Goal: Transaction & Acquisition: Subscribe to service/newsletter

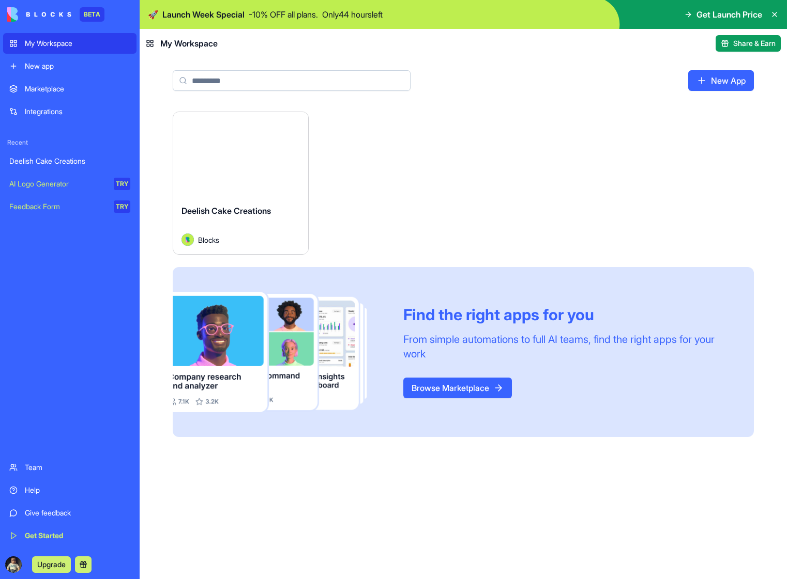
click at [239, 147] on button "Launch" at bounding box center [241, 154] width 78 height 21
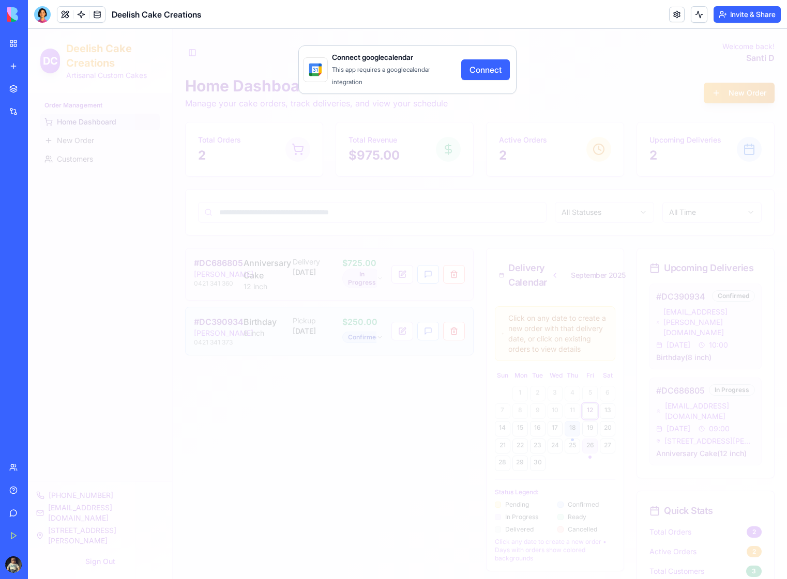
click at [489, 69] on button "Connect" at bounding box center [485, 69] width 49 height 21
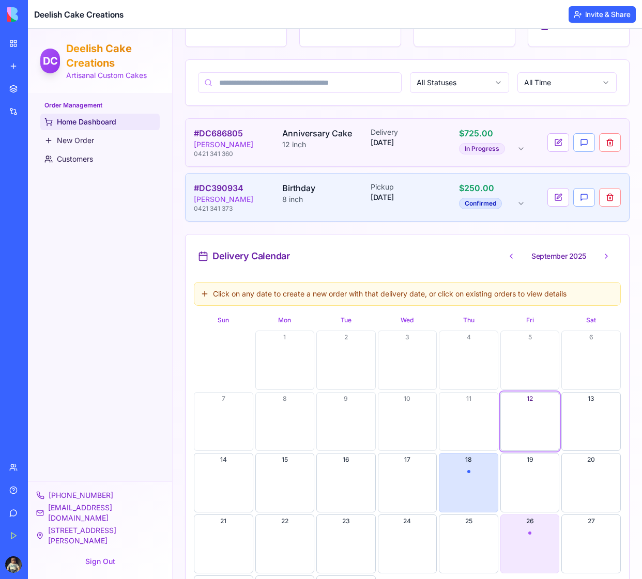
scroll to position [133, 0]
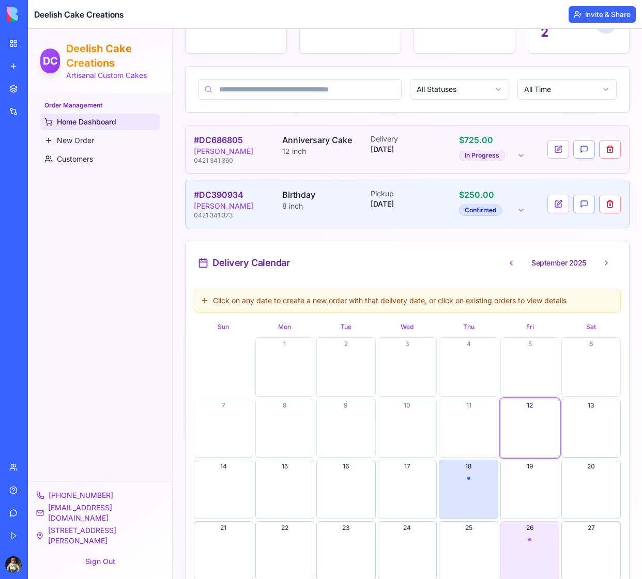
click at [624, 376] on div "Toggle Sidebar Welcome back! Santi D Home Dashboard Manage your cake orders, tr…" at bounding box center [407, 479] width 469 height 1166
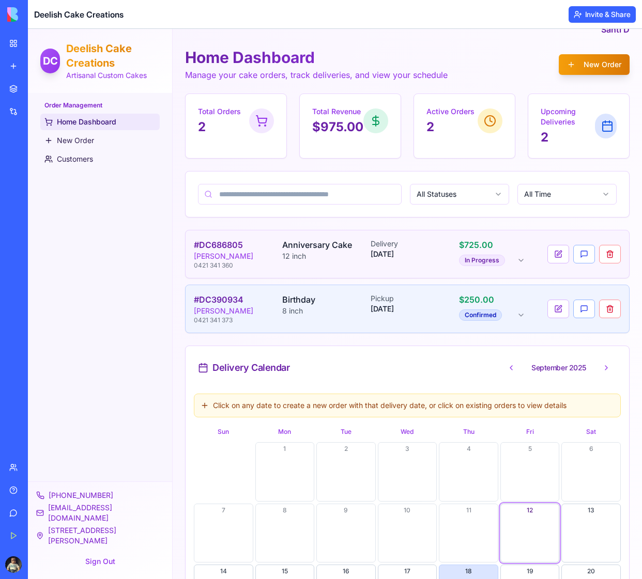
scroll to position [22, 0]
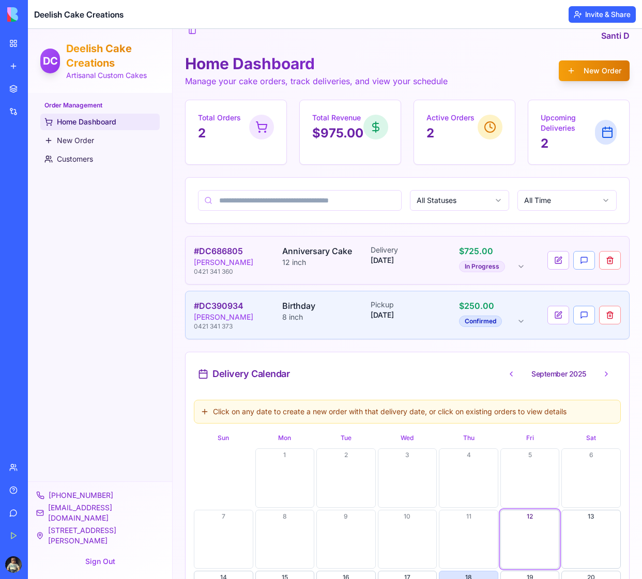
click at [439, 202] on html "DC Deelish Cake Creations Artisanal Custom Cakes Order Management Home Dashboar…" at bounding box center [335, 590] width 614 height 1166
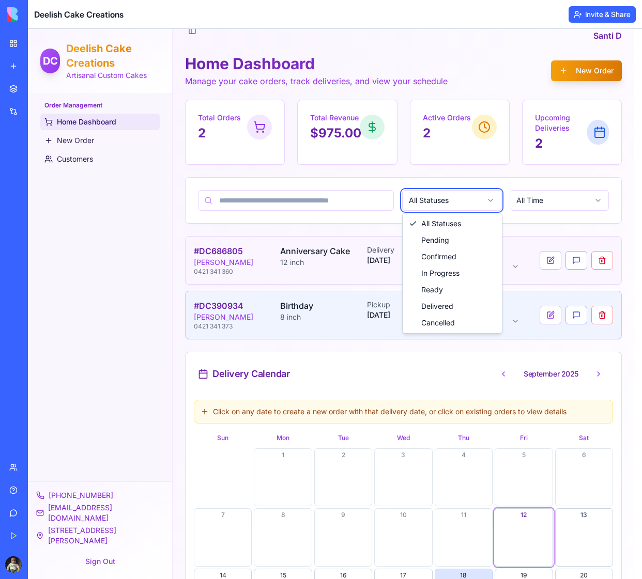
click at [439, 202] on html "DC Deelish Cake Creations Artisanal Custom Cakes Order Management Home Dashboar…" at bounding box center [335, 587] width 614 height 1160
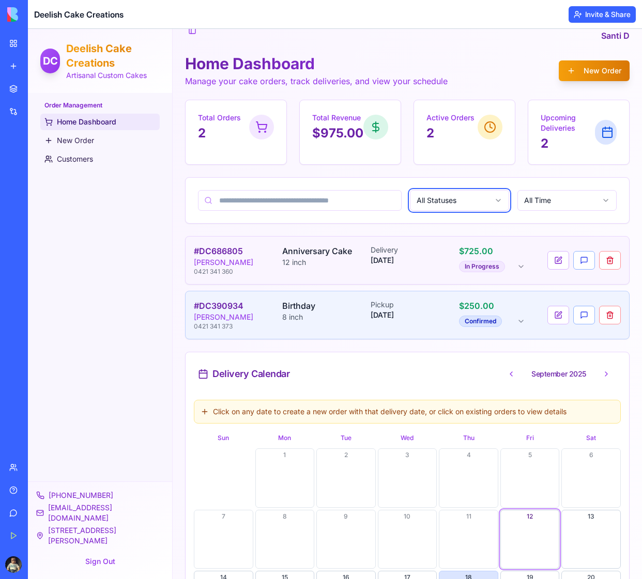
scroll to position [0, 0]
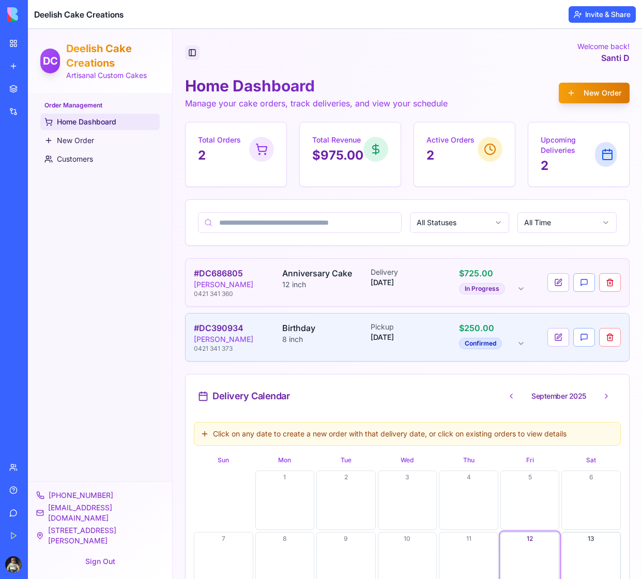
click at [193, 54] on button "Toggle Sidebar" at bounding box center [192, 52] width 14 height 14
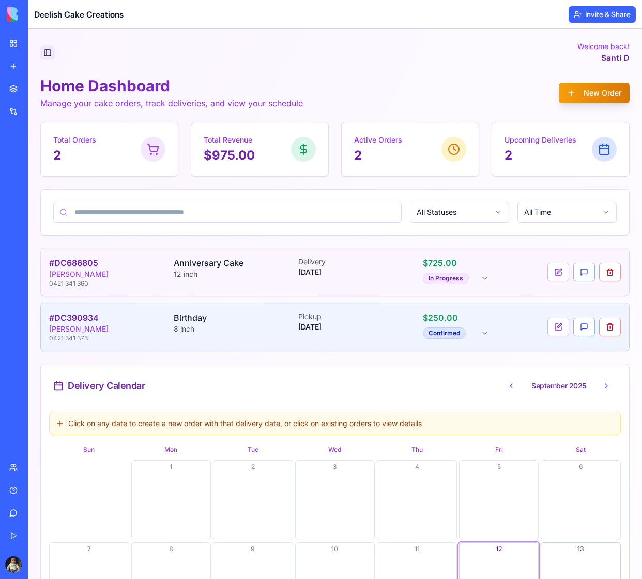
click at [47, 52] on button "Toggle Sidebar" at bounding box center [47, 52] width 14 height 14
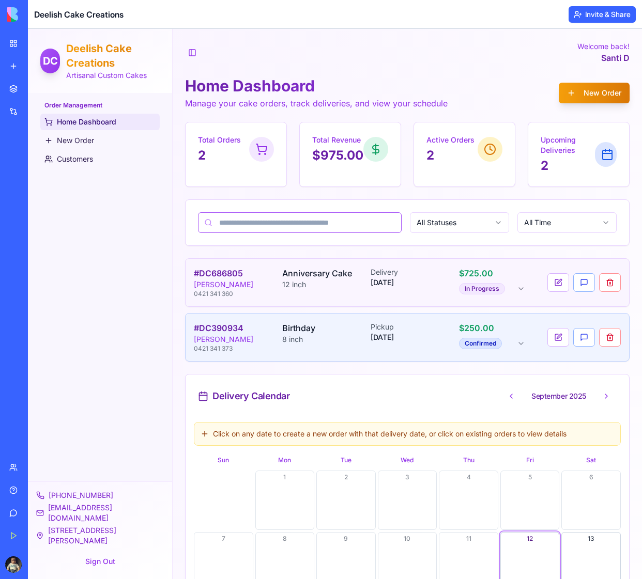
click at [325, 221] on input at bounding box center [300, 222] width 204 height 21
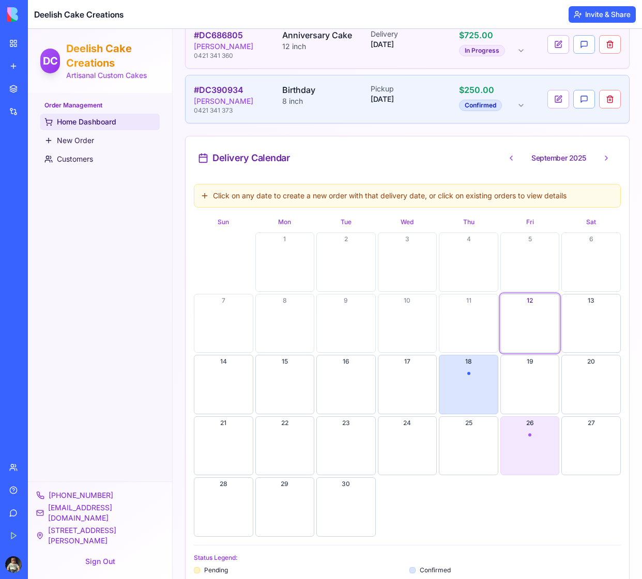
scroll to position [240, 0]
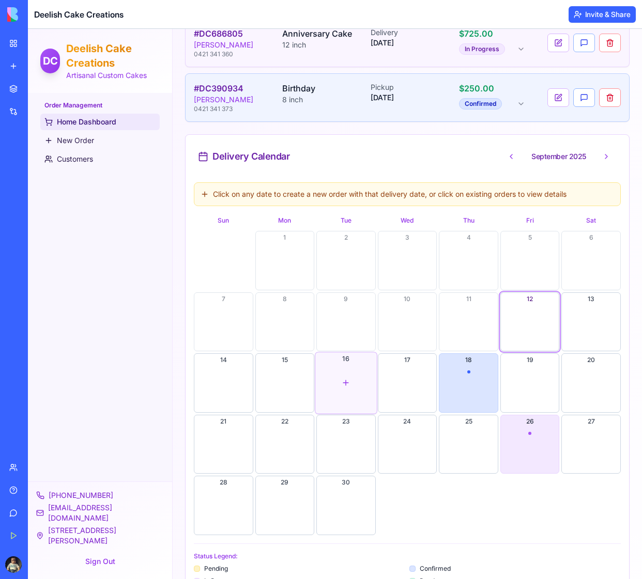
click at [342, 383] on div "button" at bounding box center [345, 382] width 61 height 61
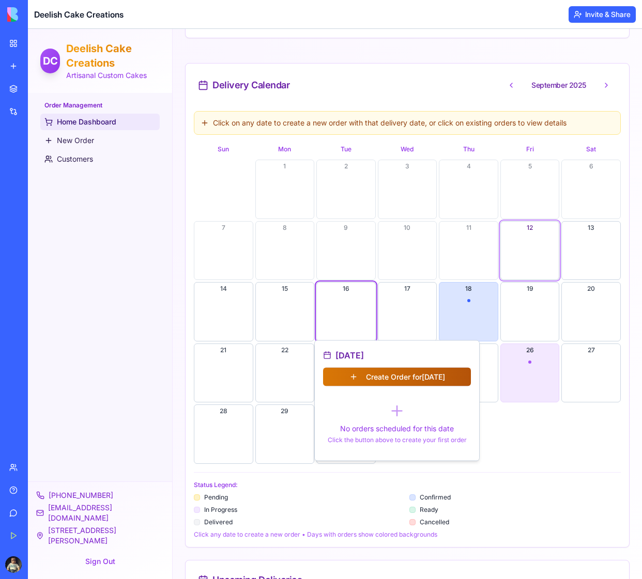
click at [398, 379] on button "Create Order for 15/09/2025" at bounding box center [397, 377] width 148 height 19
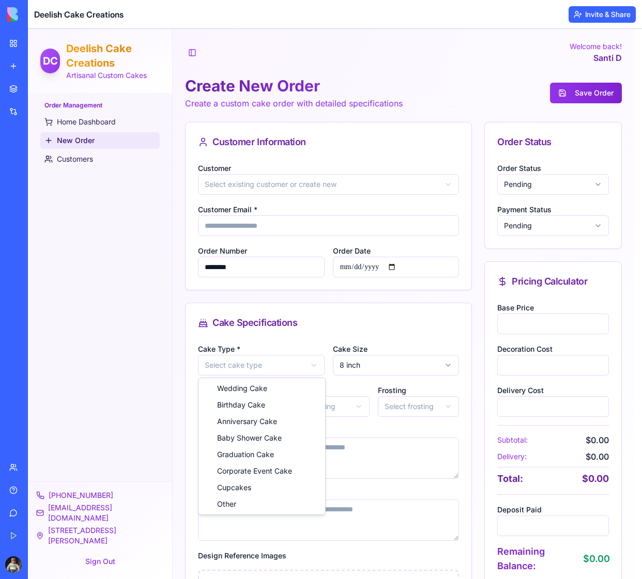
click at [285, 366] on html "**********" at bounding box center [335, 444] width 614 height 830
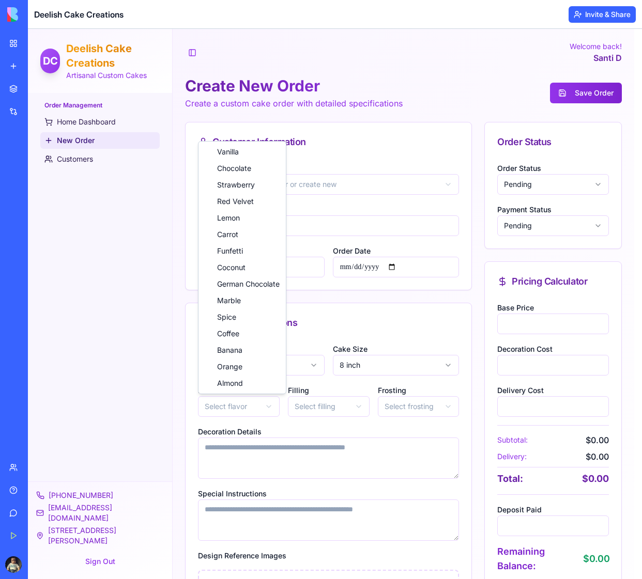
click at [244, 405] on html "**********" at bounding box center [335, 444] width 614 height 830
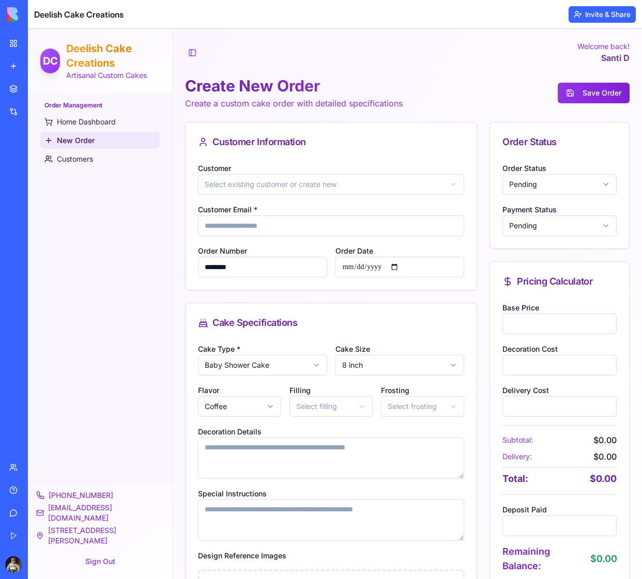
click at [336, 406] on html "**********" at bounding box center [335, 444] width 614 height 830
click at [418, 409] on html "**********" at bounding box center [335, 444] width 614 height 830
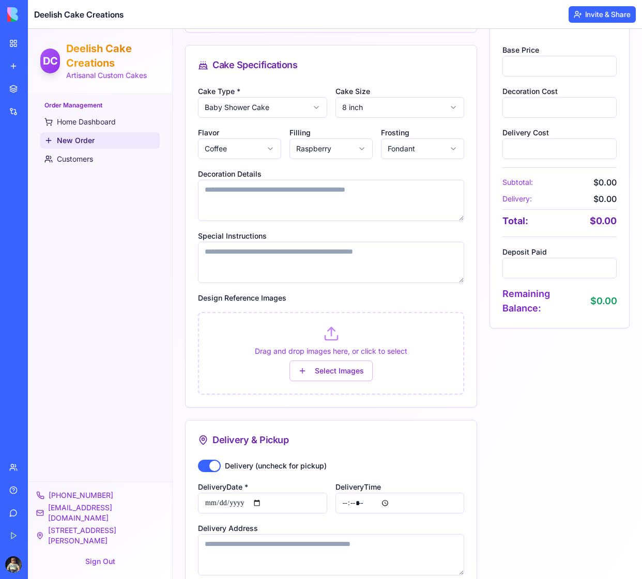
scroll to position [280, 0]
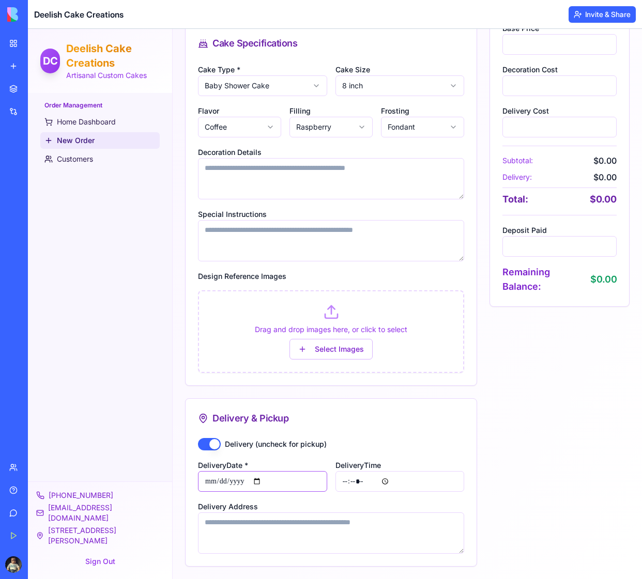
click at [264, 480] on input "**********" at bounding box center [262, 481] width 129 height 21
click at [425, 425] on div "Delivery & Pickup" at bounding box center [331, 418] width 266 height 14
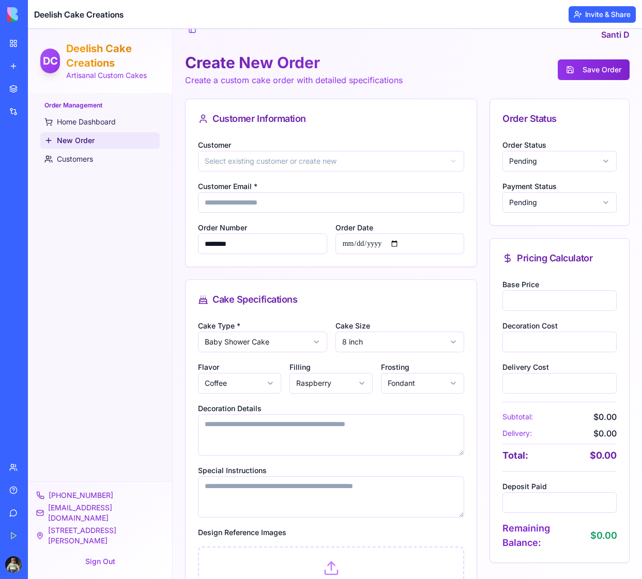
scroll to position [0, 0]
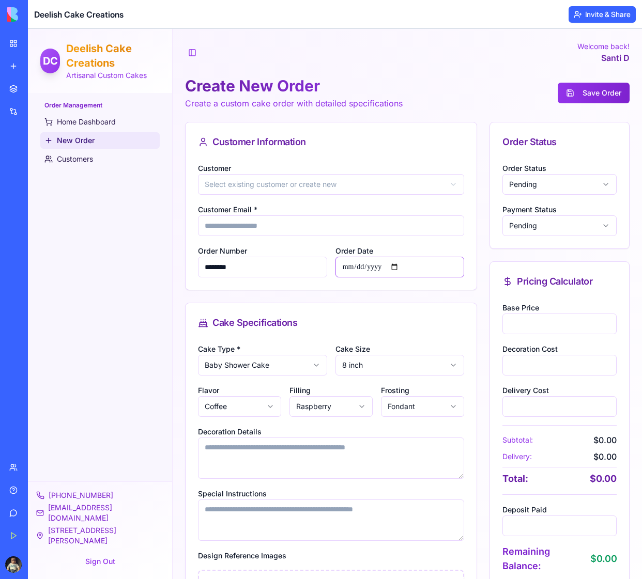
click at [398, 266] on input "**********" at bounding box center [399, 267] width 129 height 21
click at [474, 258] on div "**********" at bounding box center [407, 484] width 444 height 725
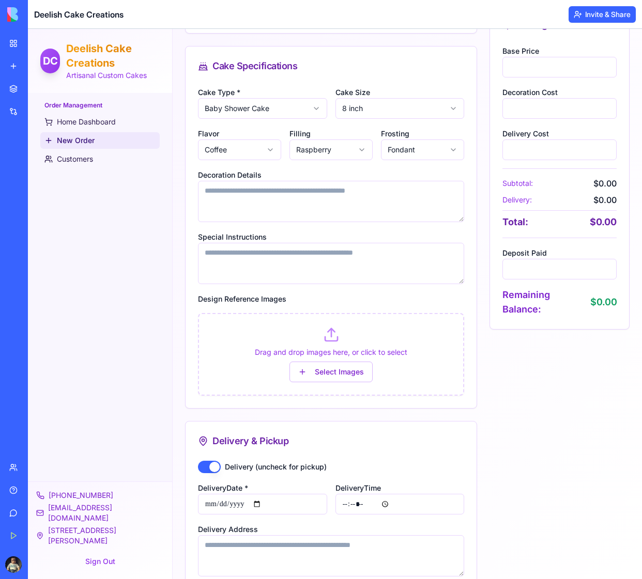
scroll to position [280, 0]
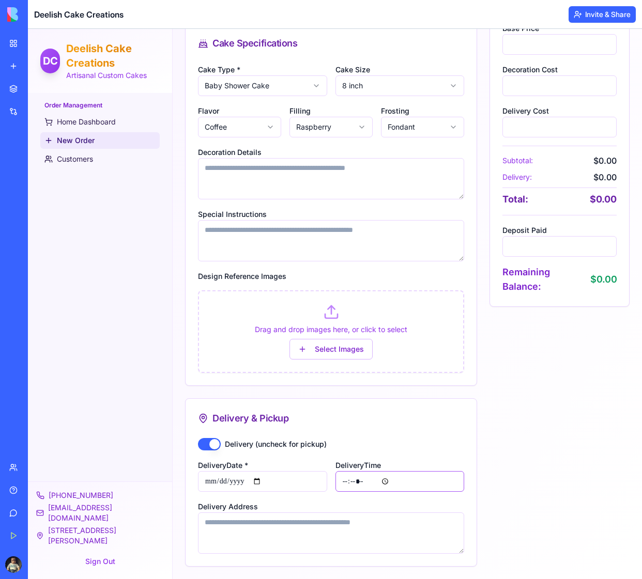
click at [342, 482] on input "Delivery Time" at bounding box center [399, 481] width 129 height 21
click at [382, 482] on input "Delivery Time" at bounding box center [399, 481] width 129 height 21
type input "*****"
click at [505, 434] on div "Order Status Order Status Pending Payment Status Pending Pricing Calculator Bas…" at bounding box center [559, 204] width 140 height 725
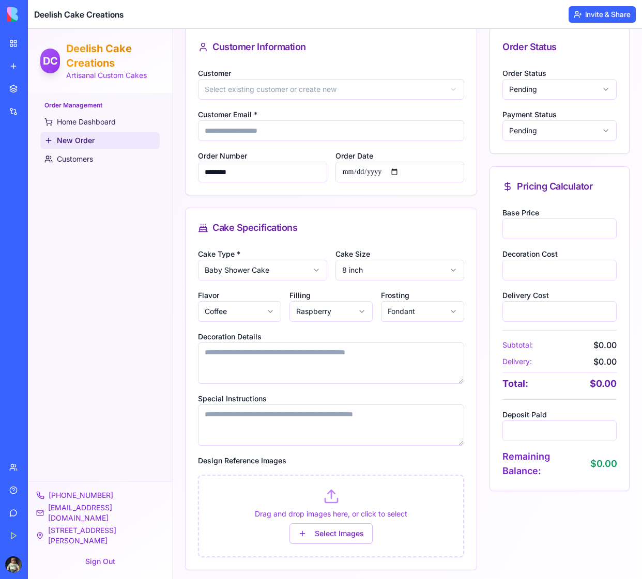
scroll to position [0, 0]
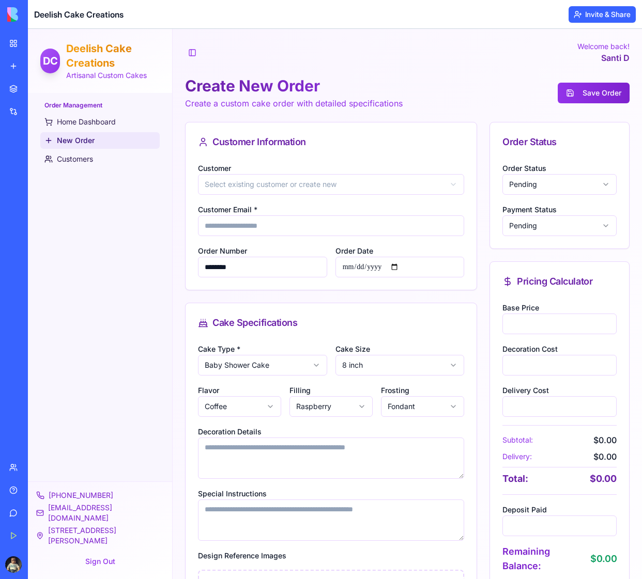
click at [250, 185] on html "**********" at bounding box center [335, 444] width 614 height 830
click at [220, 226] on input "Customer Email *" at bounding box center [331, 226] width 266 height 21
click at [318, 184] on html "**********" at bounding box center [335, 444] width 614 height 830
click at [236, 232] on input "Customer Email *" at bounding box center [331, 226] width 266 height 21
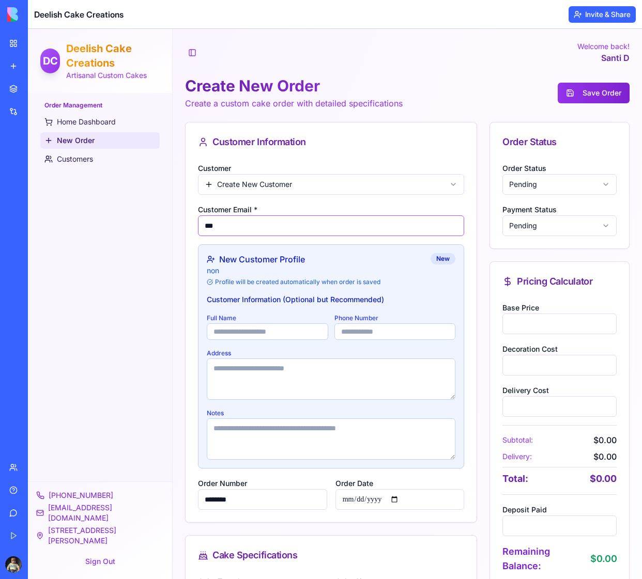
click at [226, 226] on input "***" at bounding box center [331, 226] width 266 height 21
type input "**********"
click at [257, 331] on input "Full Name" at bounding box center [267, 332] width 121 height 17
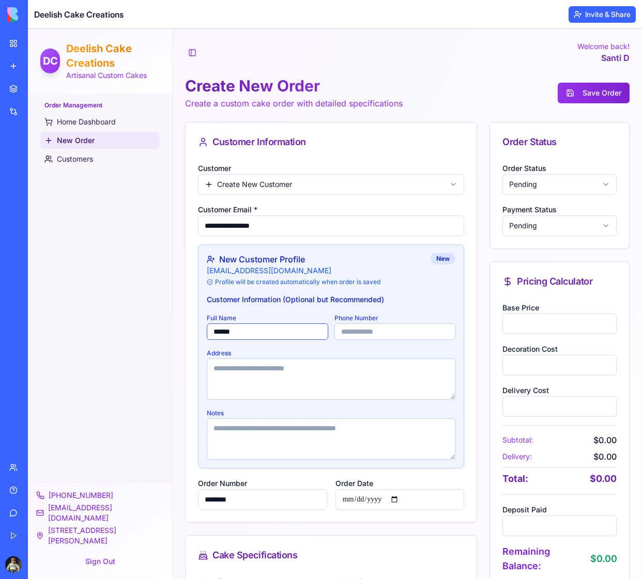
type input "******"
click at [363, 331] on input "Phone Number" at bounding box center [394, 332] width 121 height 17
click at [392, 335] on input "Phone Number" at bounding box center [394, 332] width 121 height 17
click at [366, 330] on input "**********" at bounding box center [394, 332] width 121 height 17
type input "**********"
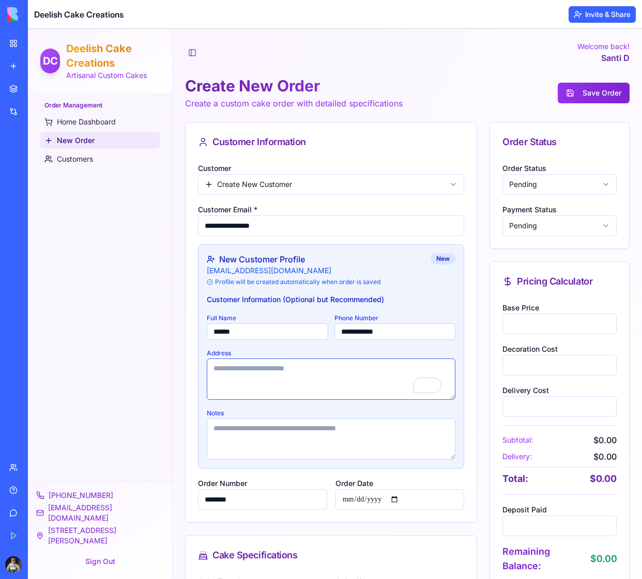
click at [329, 362] on textarea "Address" at bounding box center [331, 379] width 249 height 41
click at [227, 374] on textarea "Address" at bounding box center [331, 379] width 249 height 41
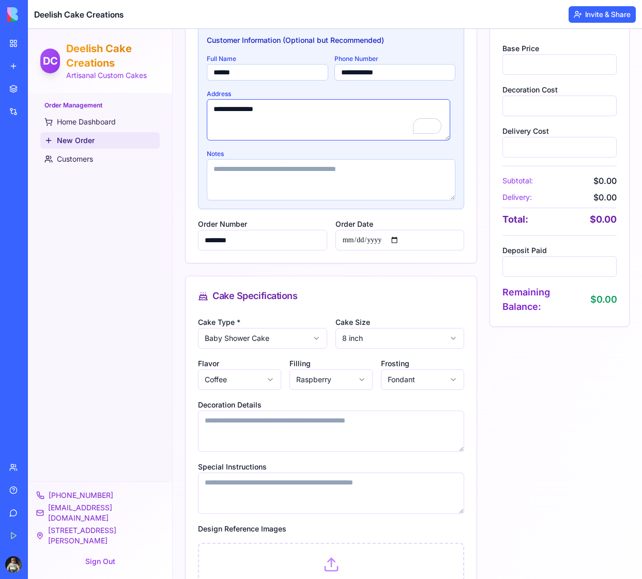
scroll to position [262, 0]
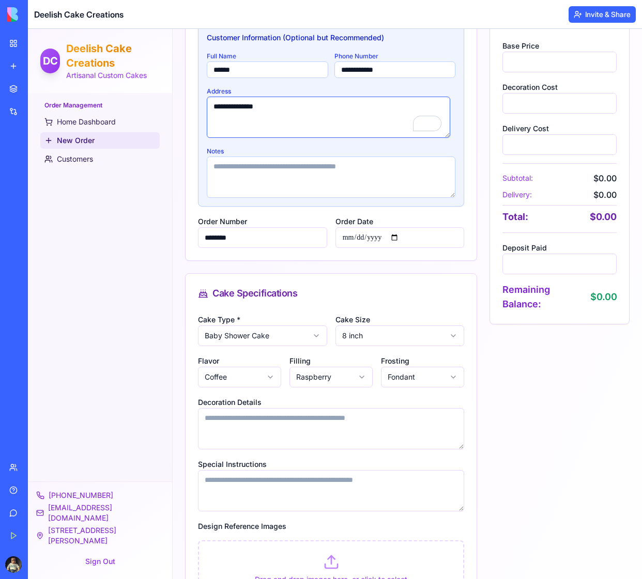
type textarea "**********"
click at [400, 237] on input "**********" at bounding box center [399, 237] width 129 height 21
click at [501, 345] on div "Order Status Order Status Pending Payment Status Pending Pricing Calculator Bas…" at bounding box center [559, 338] width 140 height 957
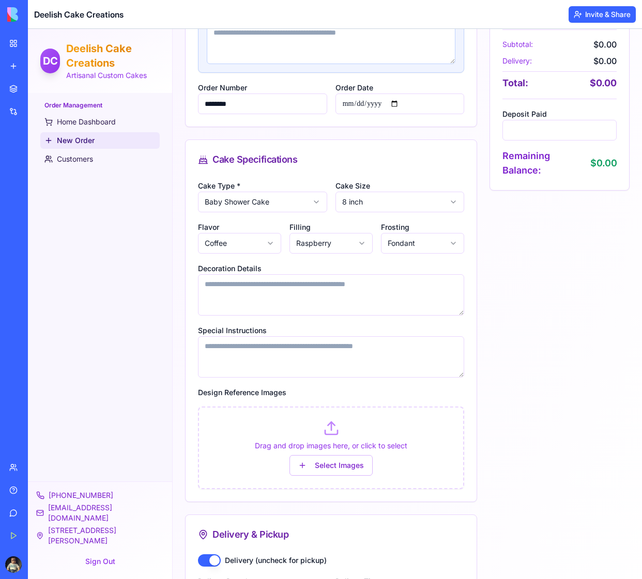
scroll to position [512, 0]
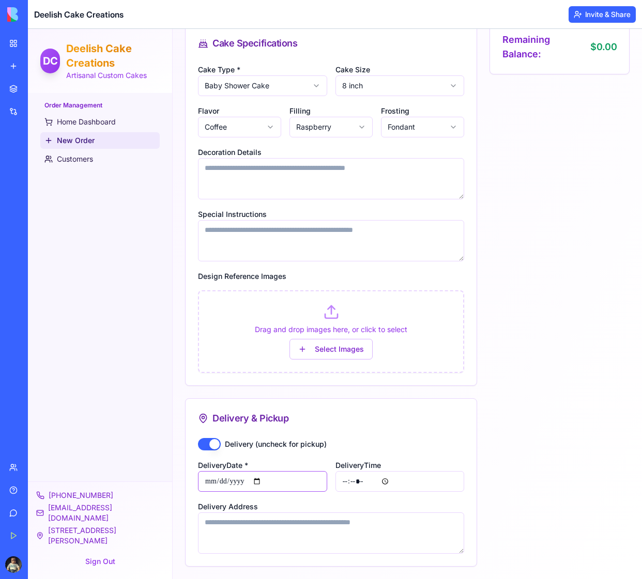
click at [263, 481] on input "**********" at bounding box center [262, 481] width 129 height 21
click at [489, 414] on div "Order Status Order Status Pending Payment Status Pending Pricing Calculator Bas…" at bounding box center [559, 88] width 140 height 957
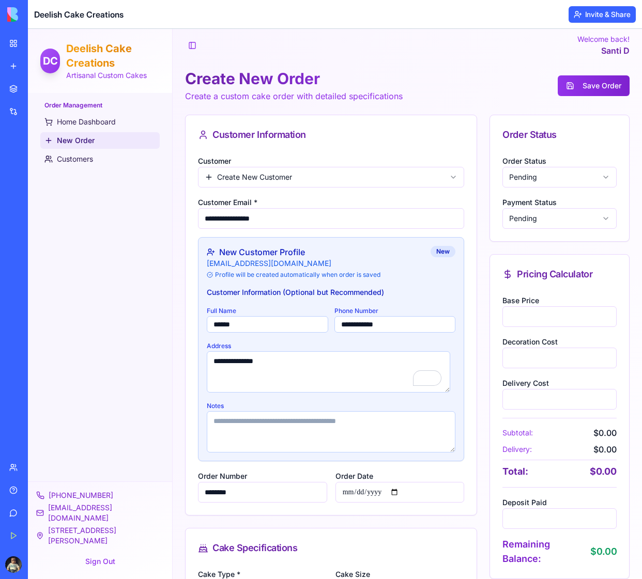
scroll to position [0, 0]
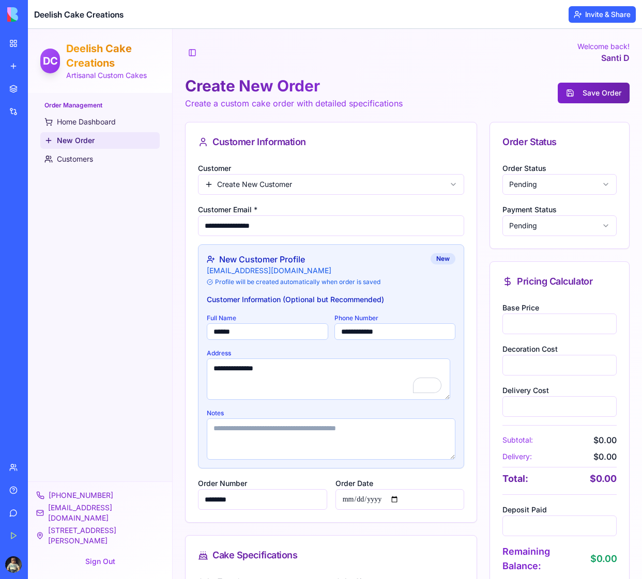
click at [584, 95] on button "Save Order" at bounding box center [594, 93] width 72 height 21
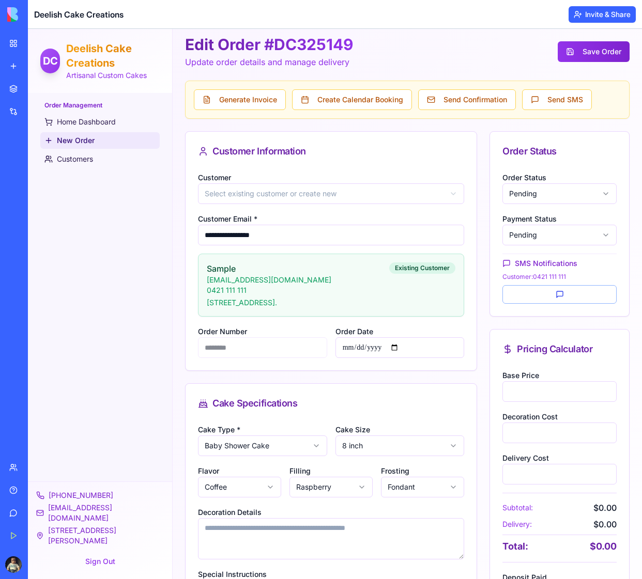
scroll to position [42, 0]
click at [81, 124] on span "Home Dashboard" at bounding box center [86, 122] width 59 height 10
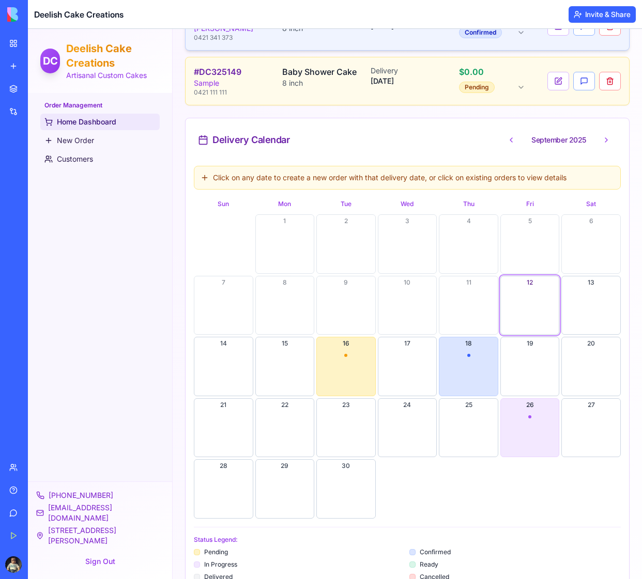
scroll to position [312, 0]
click at [342, 364] on button "16" at bounding box center [345, 365] width 59 height 59
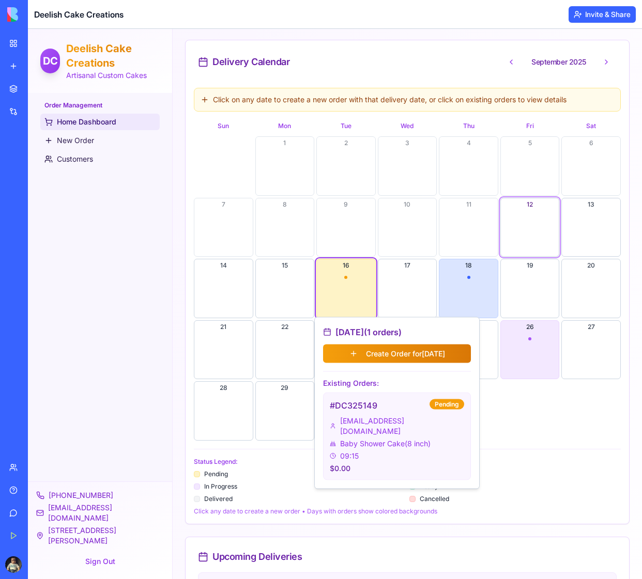
click at [444, 405] on div "Pending" at bounding box center [446, 404] width 35 height 10
click at [341, 278] on button "16" at bounding box center [345, 288] width 59 height 59
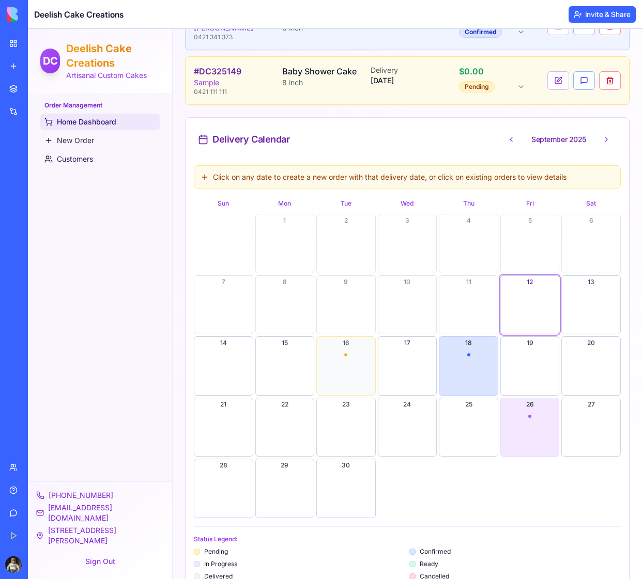
click at [357, 370] on button "16" at bounding box center [345, 365] width 59 height 59
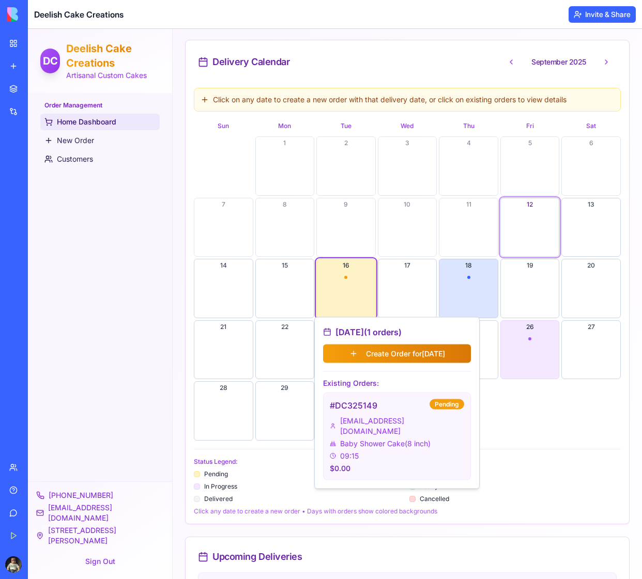
click at [543, 462] on div "Status Legend: Pending Confirmed In Progress Ready Delivered Cancelled Click an…" at bounding box center [407, 482] width 427 height 67
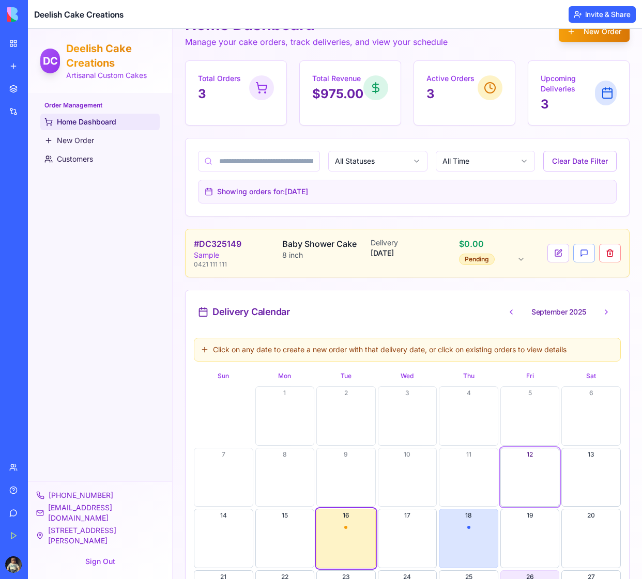
scroll to position [44, 0]
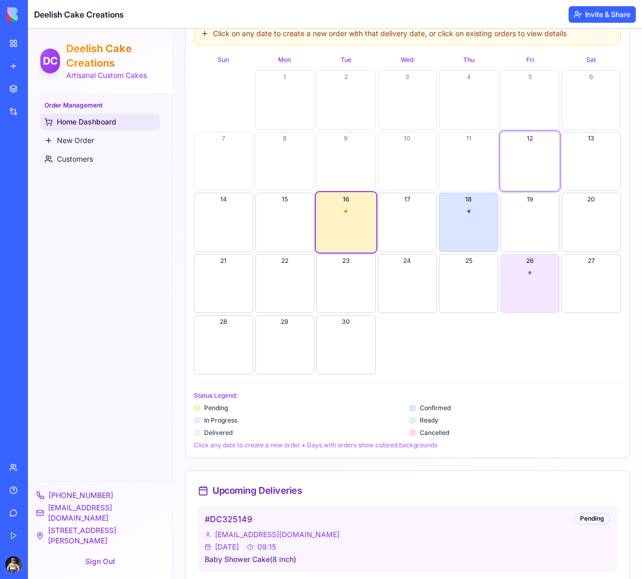
scroll to position [380, 0]
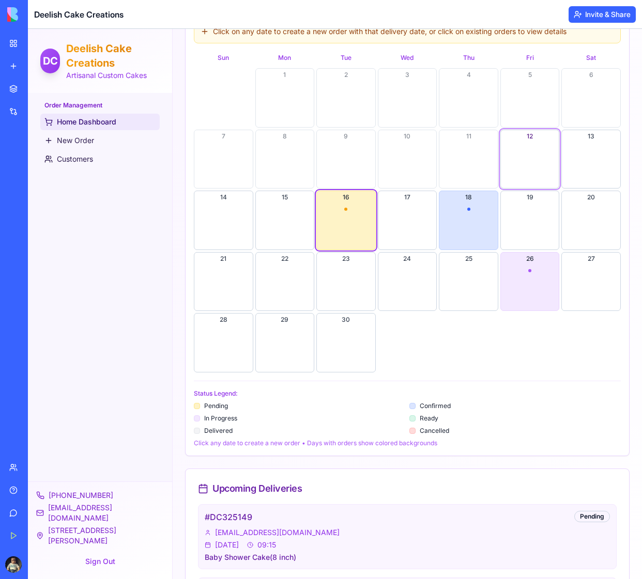
click at [533, 404] on div "Confirmed" at bounding box center [514, 406] width 211 height 8
click at [528, 349] on div "1 2 3 4 5 6 7 8 9 10 11 12 13 14 15 16 17 18 19 20 21 22 23 24 25 26 27 28 29 30" at bounding box center [407, 220] width 427 height 304
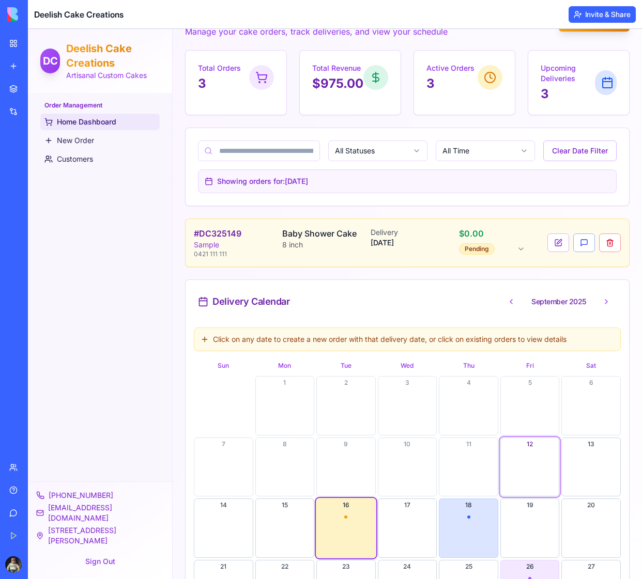
scroll to position [0, 0]
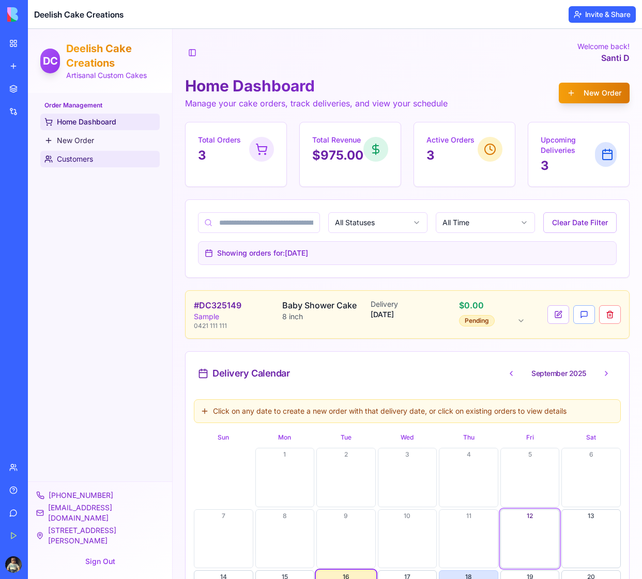
click at [74, 159] on span "Customers" at bounding box center [75, 159] width 36 height 10
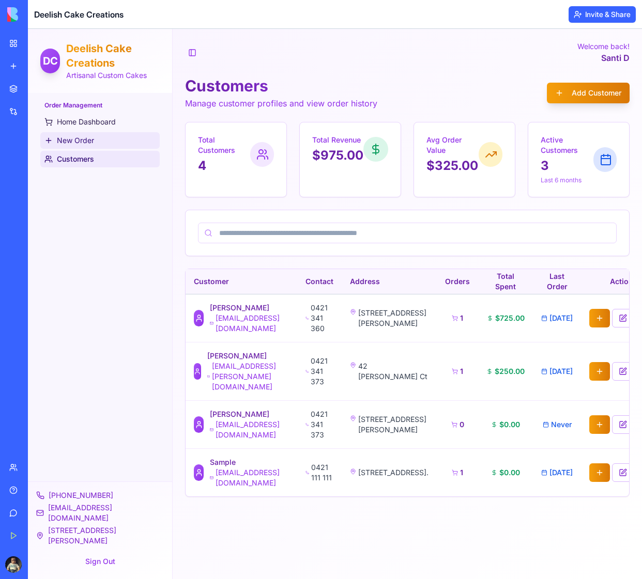
click at [72, 137] on span "New Order" at bounding box center [75, 140] width 37 height 10
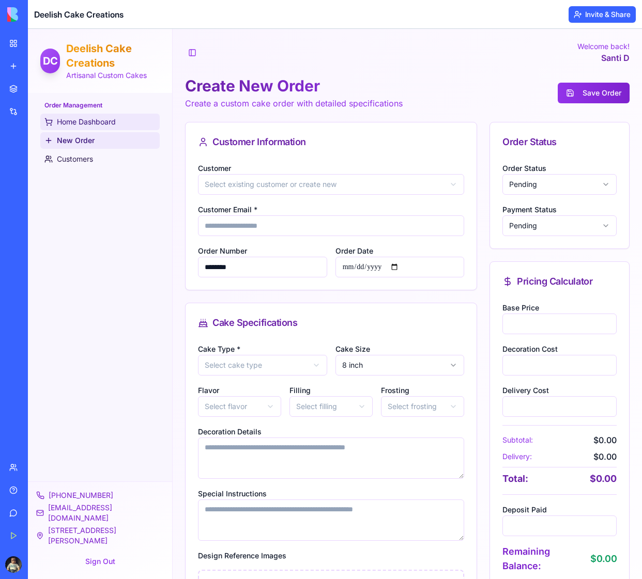
click at [70, 124] on span "Home Dashboard" at bounding box center [86, 122] width 59 height 10
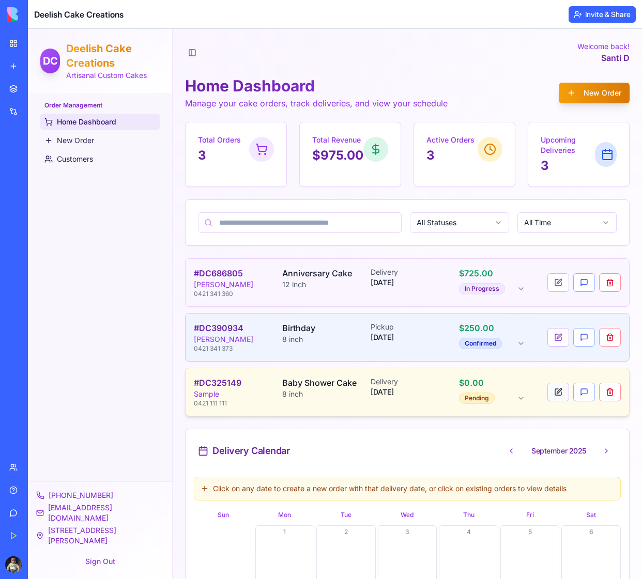
click at [551, 393] on button at bounding box center [558, 392] width 22 height 19
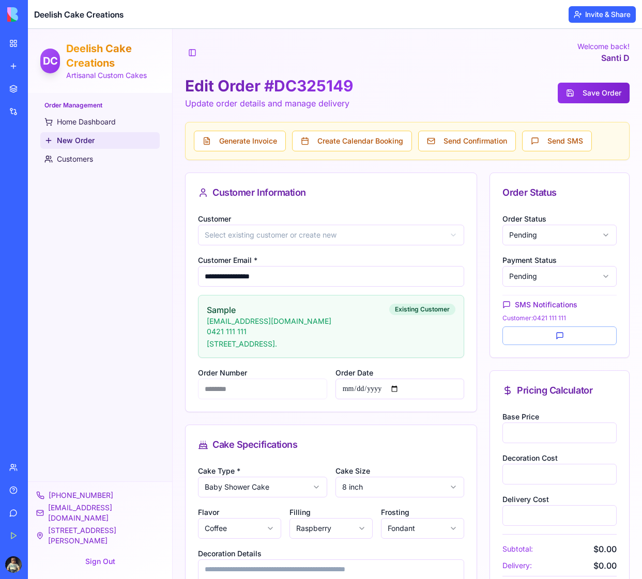
click at [563, 233] on html "**********" at bounding box center [335, 505] width 614 height 952
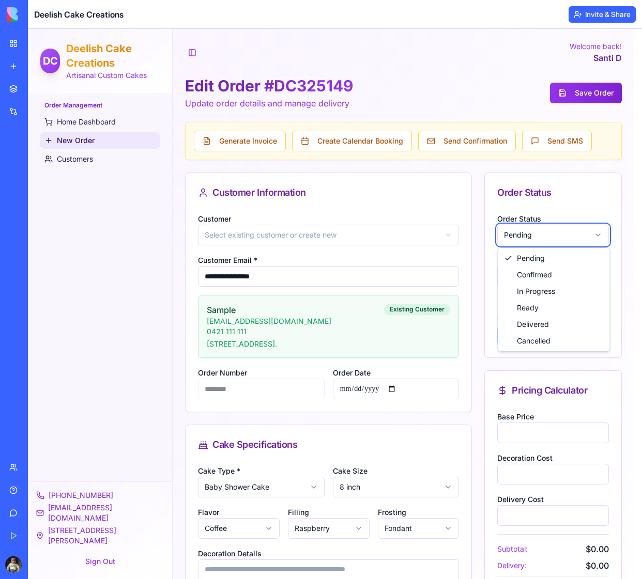
click at [563, 233] on html "**********" at bounding box center [335, 505] width 614 height 952
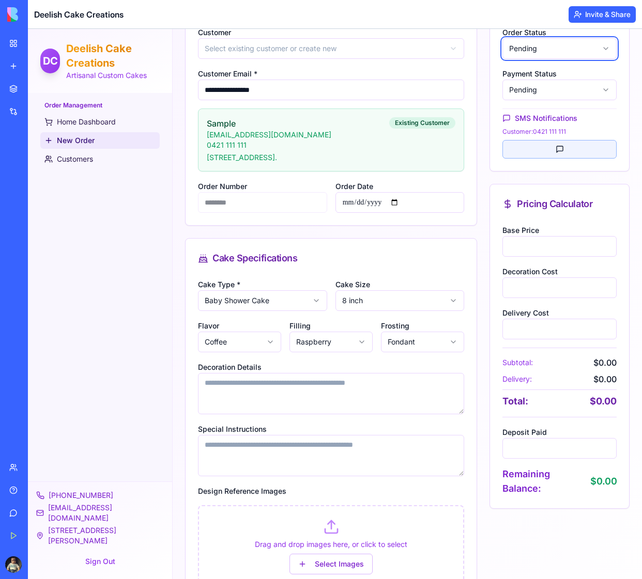
scroll to position [187, 0]
click at [547, 248] on input "*" at bounding box center [559, 246] width 114 height 21
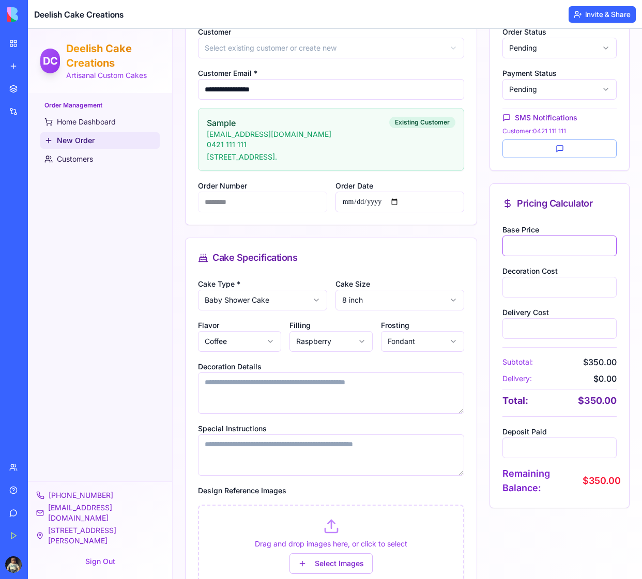
type input "***"
click at [519, 286] on input "*" at bounding box center [559, 287] width 114 height 21
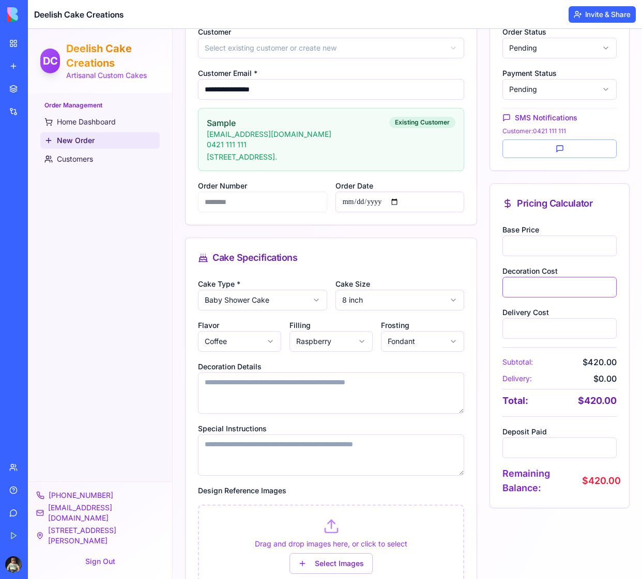
type input "**"
click at [521, 324] on input "*" at bounding box center [559, 328] width 114 height 21
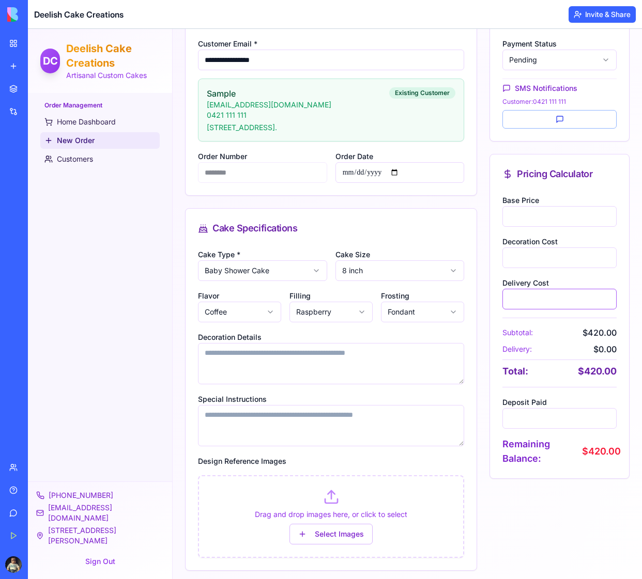
scroll to position [216, 0]
type input "**"
click at [562, 486] on div "Order Status Order Status Pending Payment Status Pending SMS Notifications Cust…" at bounding box center [559, 355] width 140 height 796
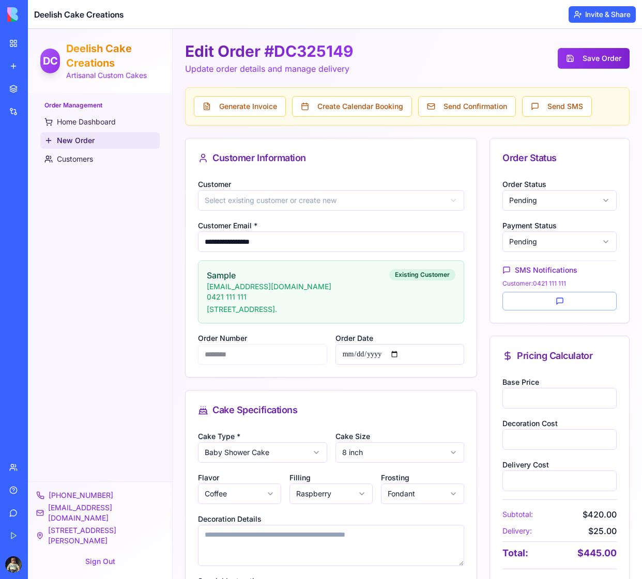
scroll to position [0, 0]
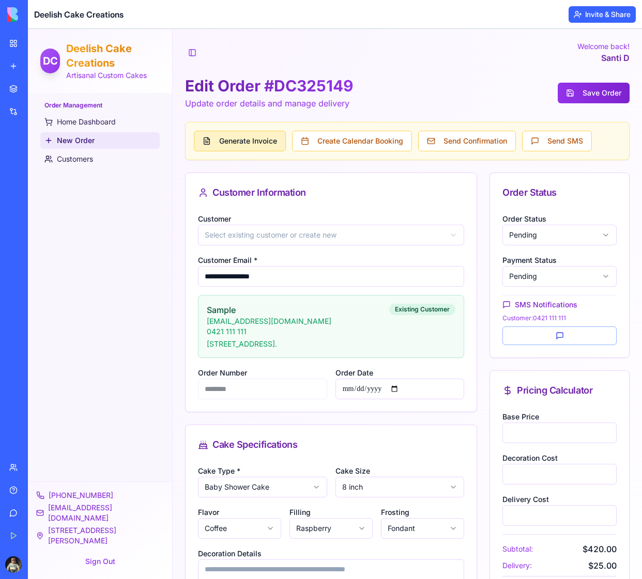
click at [242, 144] on button "Generate Invoice" at bounding box center [240, 141] width 92 height 21
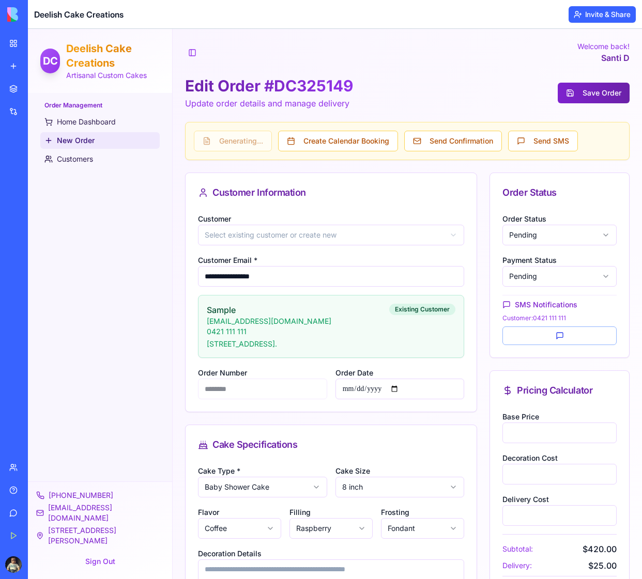
click at [594, 94] on button "Save Order" at bounding box center [594, 93] width 72 height 21
click at [478, 283] on div "**********" at bounding box center [407, 571] width 444 height 796
click at [68, 125] on span "Home Dashboard" at bounding box center [86, 122] width 59 height 10
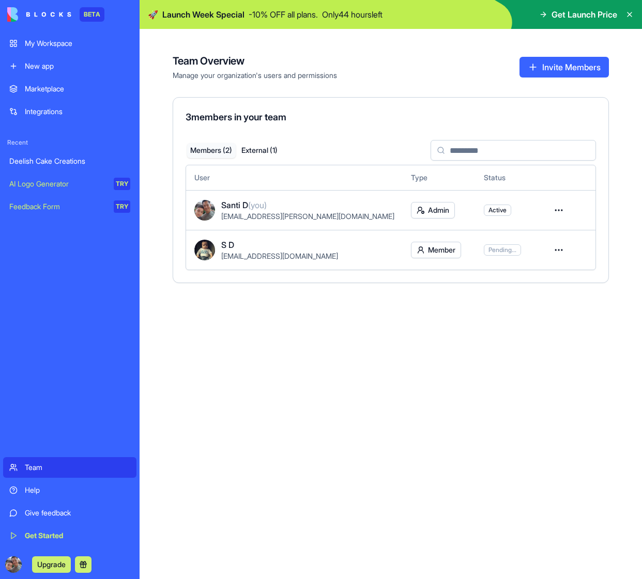
click at [35, 44] on div "My Workspace" at bounding box center [77, 43] width 105 height 10
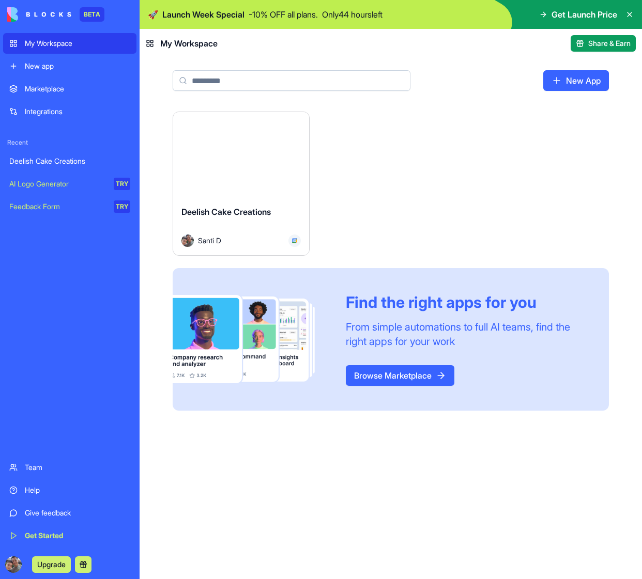
click at [226, 155] on button "Launch" at bounding box center [242, 154] width 78 height 21
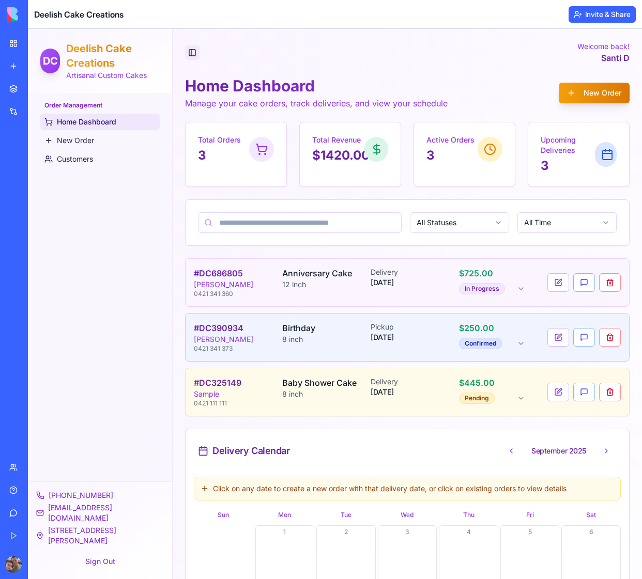
click at [191, 54] on button "Toggle Sidebar" at bounding box center [192, 52] width 14 height 14
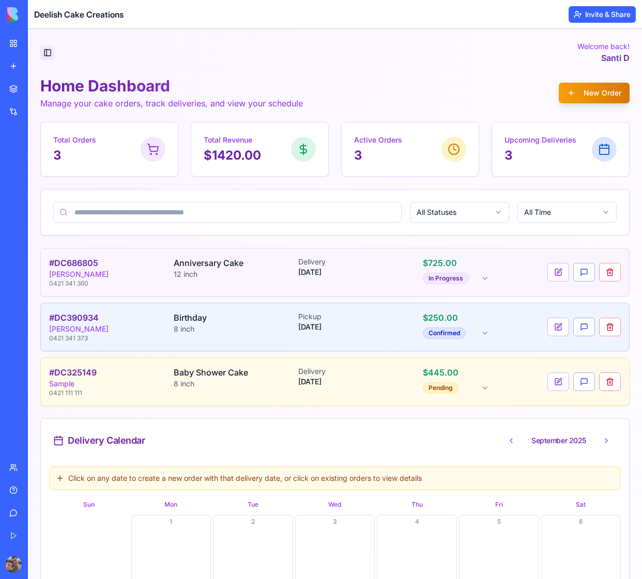
click at [52, 52] on button "Toggle Sidebar" at bounding box center [47, 52] width 14 height 14
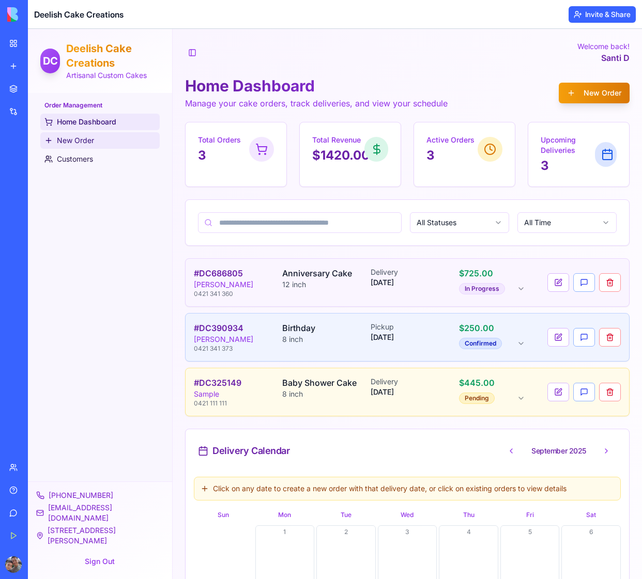
click at [66, 146] on link "New Order" at bounding box center [99, 140] width 119 height 17
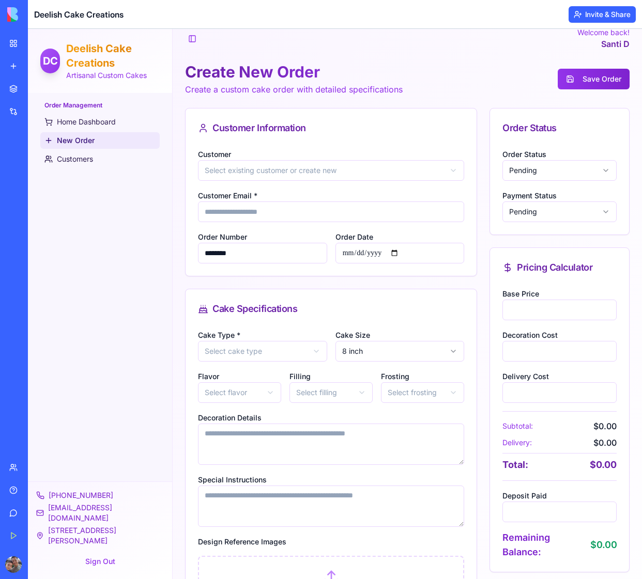
scroll to position [15, 0]
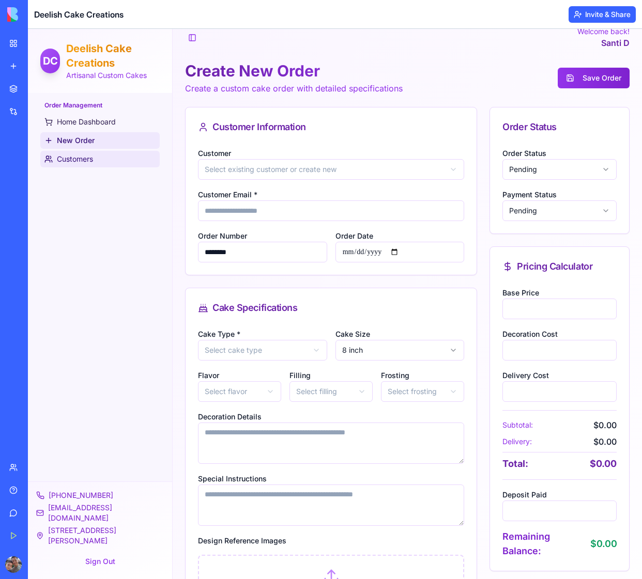
click at [85, 159] on span "Customers" at bounding box center [75, 159] width 36 height 10
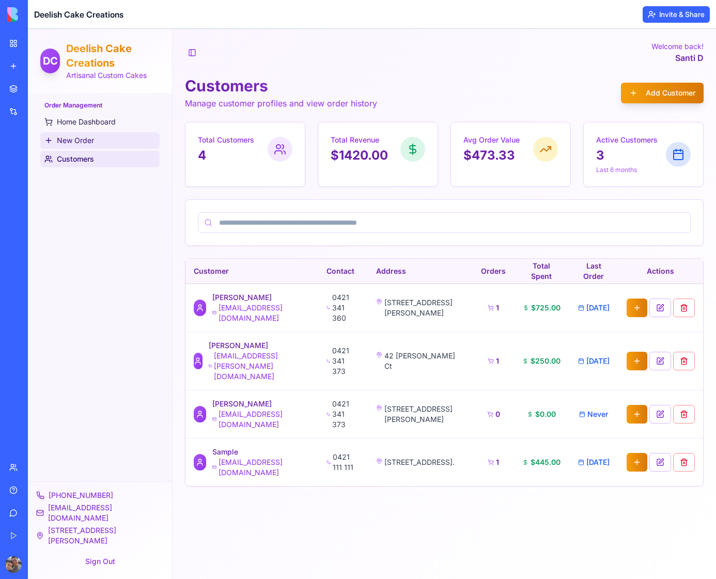
click at [68, 137] on span "New Order" at bounding box center [75, 140] width 37 height 10
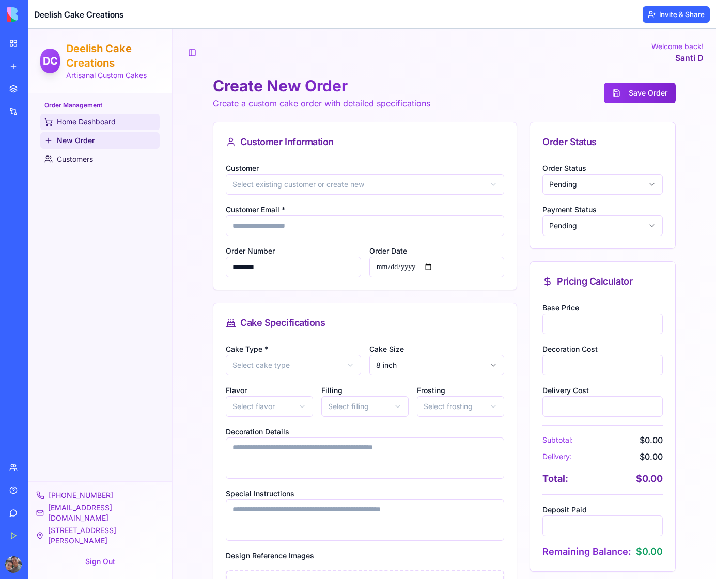
click at [69, 124] on span "Home Dashboard" at bounding box center [86, 122] width 59 height 10
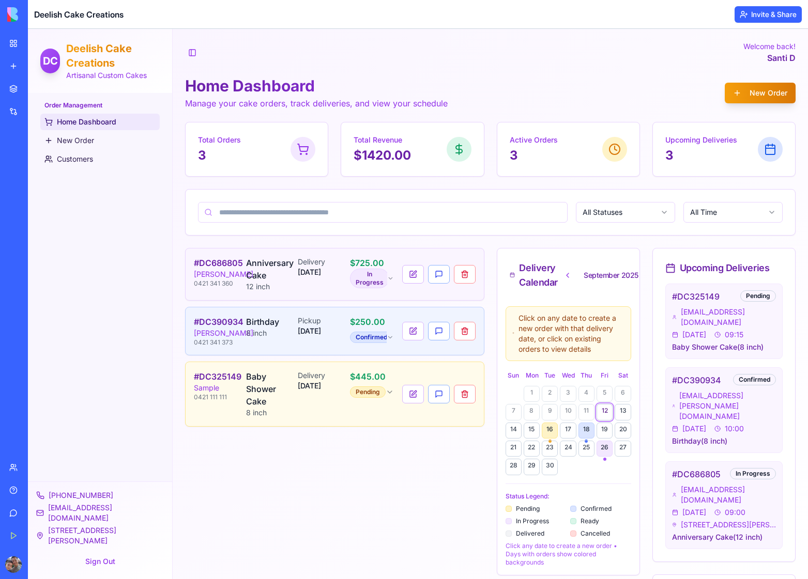
click at [53, 565] on button at bounding box center [44, 565] width 17 height 17
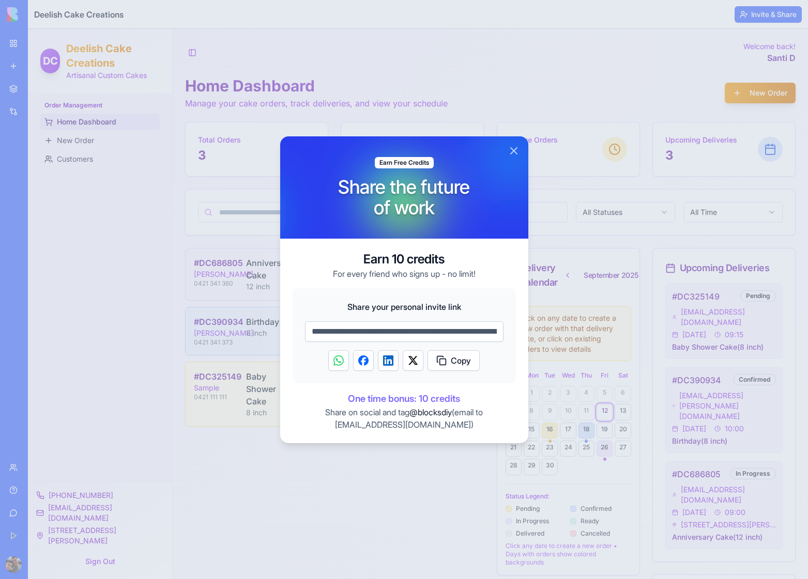
click at [513, 152] on button "Close" at bounding box center [513, 151] width 12 height 12
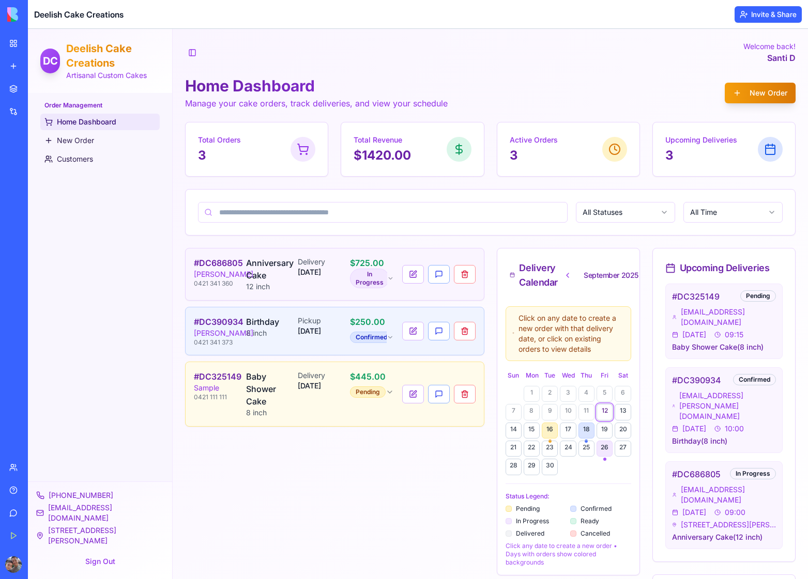
click at [50, 567] on button "Upgrade" at bounding box center [51, 565] width 39 height 17
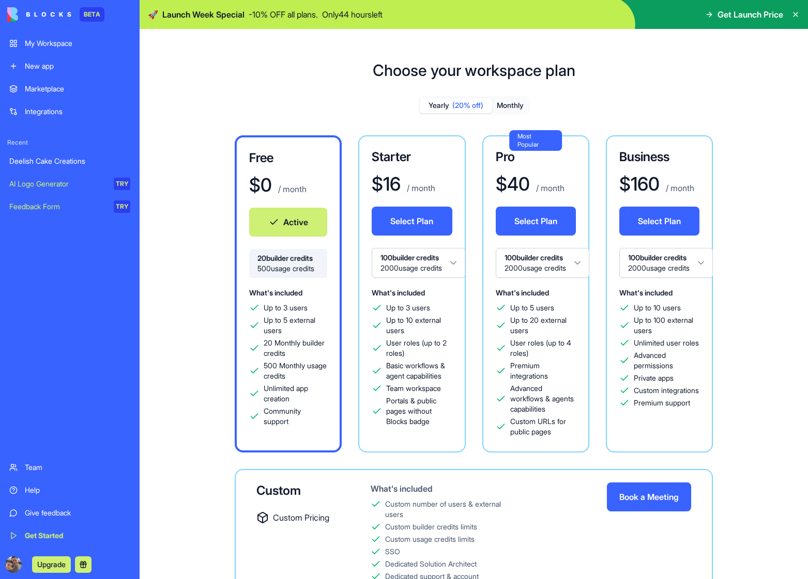
click at [421, 223] on button "Select Plan" at bounding box center [412, 221] width 80 height 29
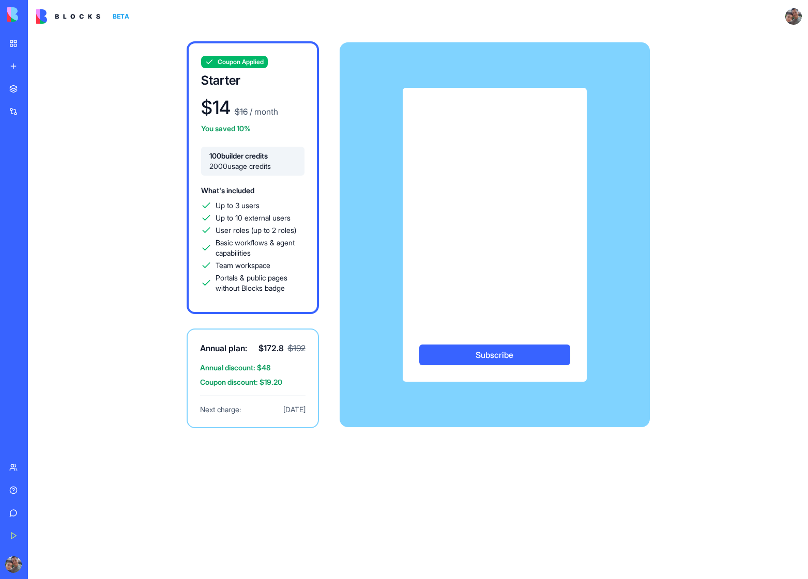
click at [383, 161] on div "Subscribe" at bounding box center [495, 235] width 310 height 294
click at [340, 163] on div "Subscribe" at bounding box center [495, 235] width 310 height 294
click at [367, 184] on div "Subscribe" at bounding box center [495, 235] width 310 height 294
click at [492, 356] on button "Subscribe" at bounding box center [494, 355] width 151 height 21
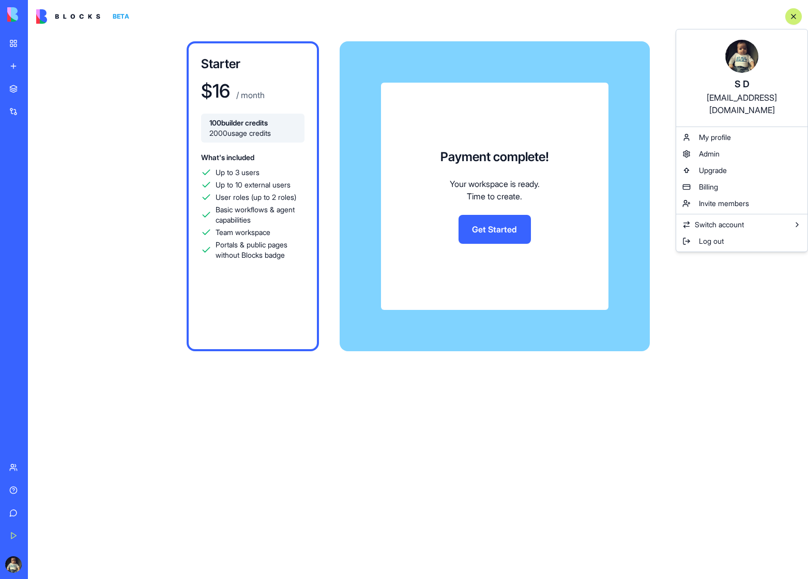
click at [12, 563] on html "BETA My Workspace New app Marketplace Integrations Recent Deelish Cake Creation…" at bounding box center [404, 289] width 808 height 579
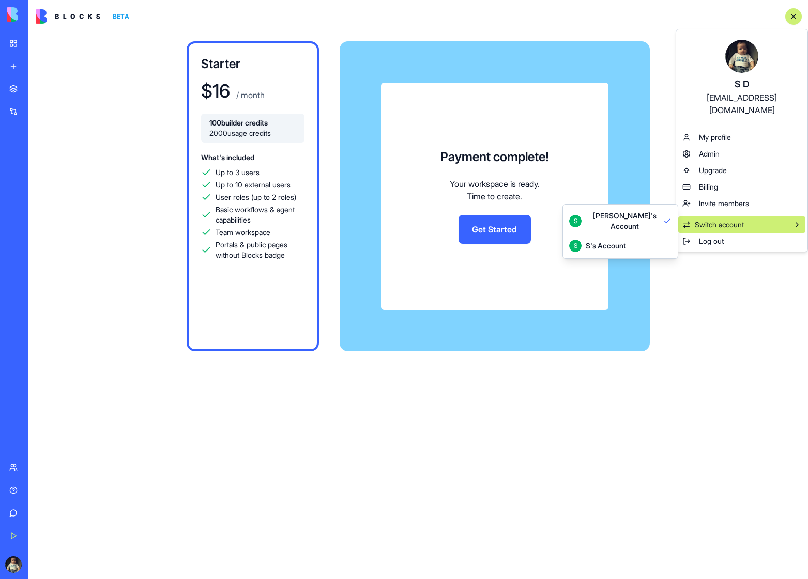
click at [623, 241] on div "S's Account" at bounding box center [606, 246] width 40 height 10
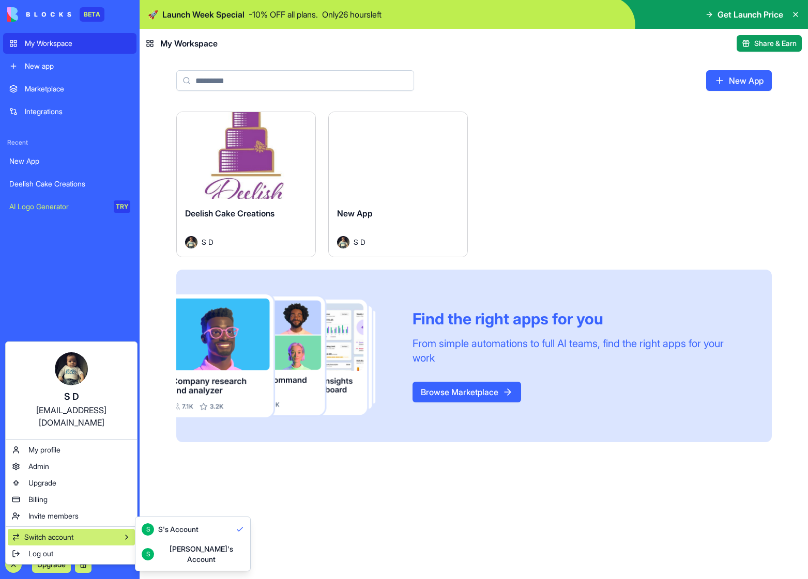
click at [160, 549] on div "Santi's Account" at bounding box center [201, 554] width 86 height 21
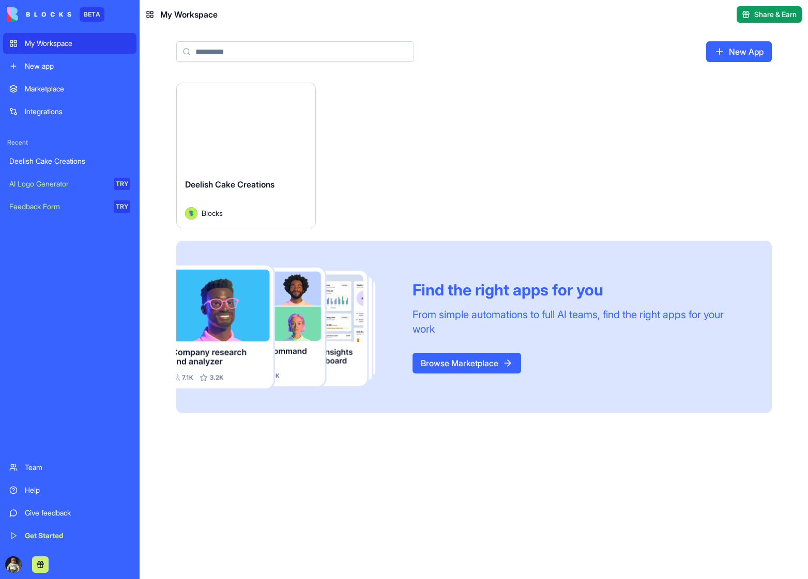
click at [232, 139] on div "Launch" at bounding box center [246, 126] width 138 height 87
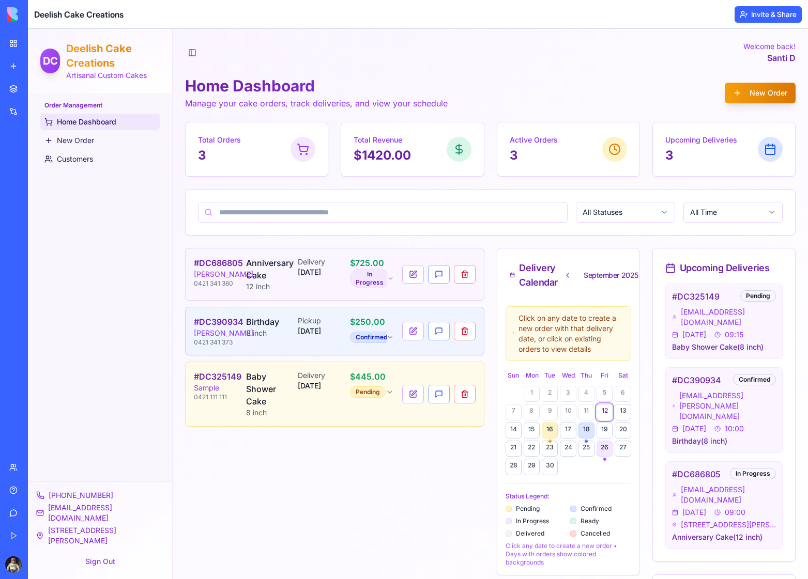
click at [333, 510] on div "# DC686805 [PERSON_NAME] 0421 341 360 Anniversary Cake 12 inch Delivery [DATE] …" at bounding box center [334, 461] width 299 height 426
click at [241, 522] on div "# DC686805 [PERSON_NAME] 0421 341 360 Anniversary Cake 12 inch Delivery [DATE] …" at bounding box center [334, 461] width 299 height 426
click at [772, 53] on p "Santi D" at bounding box center [769, 58] width 52 height 12
click at [606, 76] on div "Home Dashboard Manage your cake orders, track deliveries, and view your schedul…" at bounding box center [490, 92] width 610 height 33
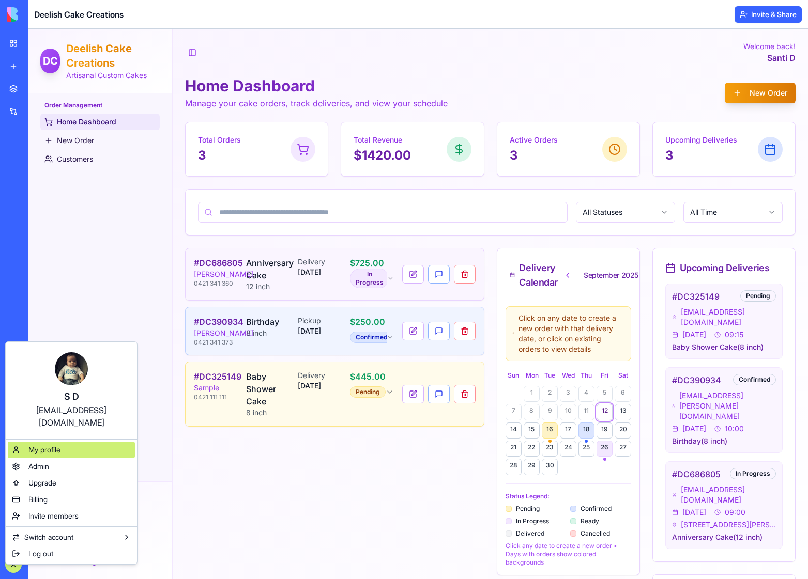
click at [67, 442] on div "My profile" at bounding box center [71, 450] width 127 height 17
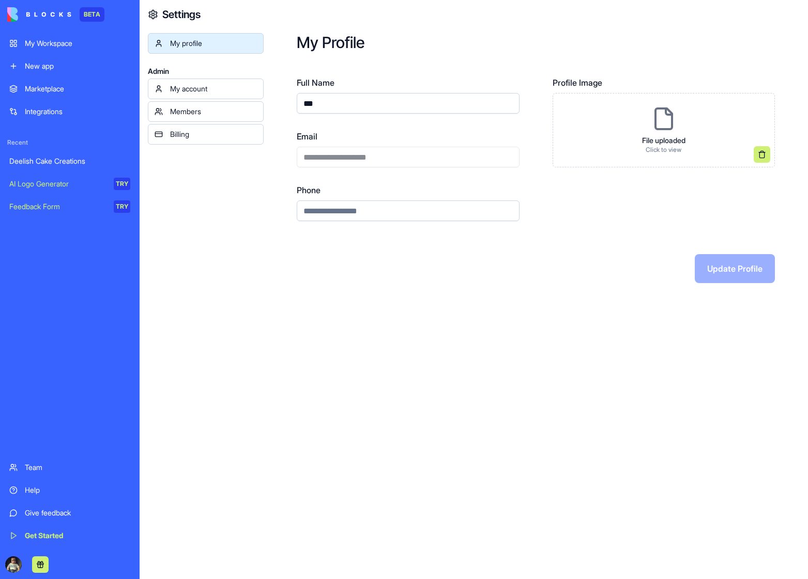
click at [199, 111] on div "Members" at bounding box center [213, 111] width 87 height 10
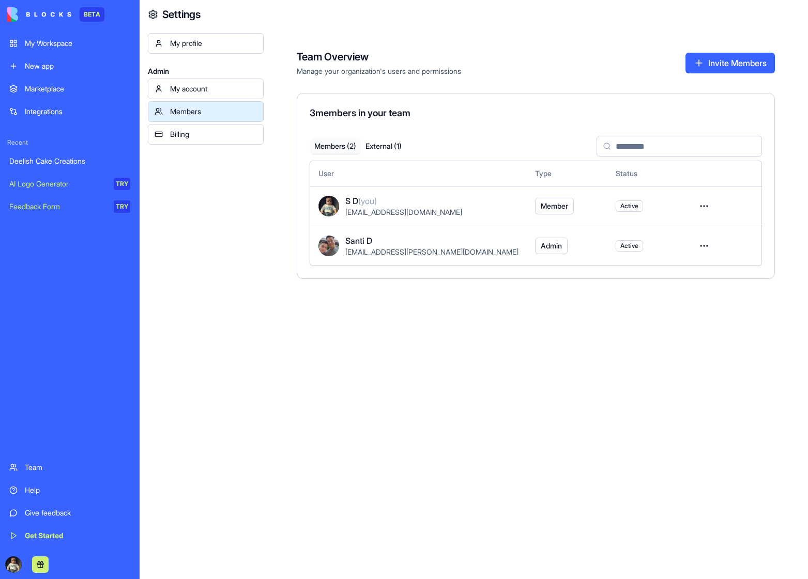
click at [541, 206] on span "Member" at bounding box center [554, 206] width 27 height 10
click at [689, 206] on html "BETA My Workspace New app Marketplace Integrations Recent Deelish Cake Creation…" at bounding box center [404, 289] width 808 height 579
click at [511, 315] on html "BETA My Workspace New app Marketplace Integrations Recent Deelish Cake Creation…" at bounding box center [404, 289] width 808 height 579
click at [353, 243] on span "Santi D" at bounding box center [358, 241] width 27 height 12
click at [331, 209] on img at bounding box center [328, 206] width 21 height 21
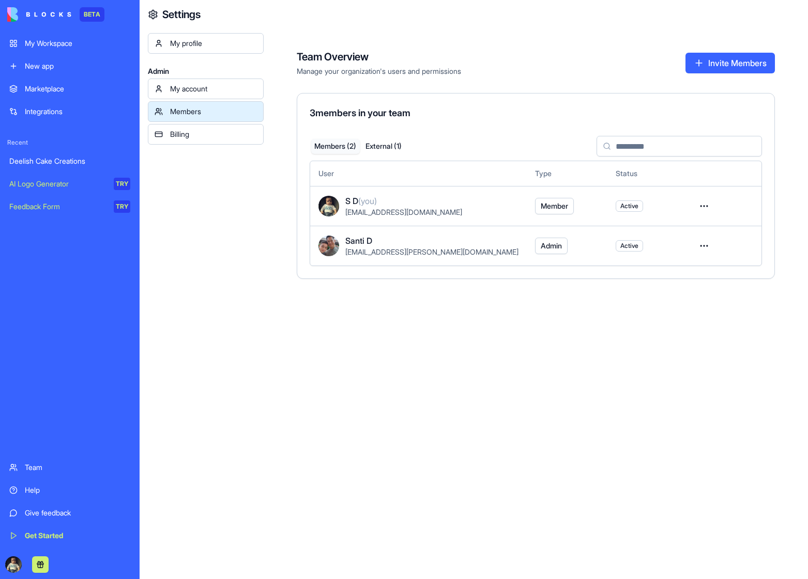
click at [416, 349] on div "Team Overview Manage your organization's users and permissions Invite Members 3…" at bounding box center [536, 289] width 544 height 579
click at [177, 143] on link "Billing" at bounding box center [206, 134] width 116 height 21
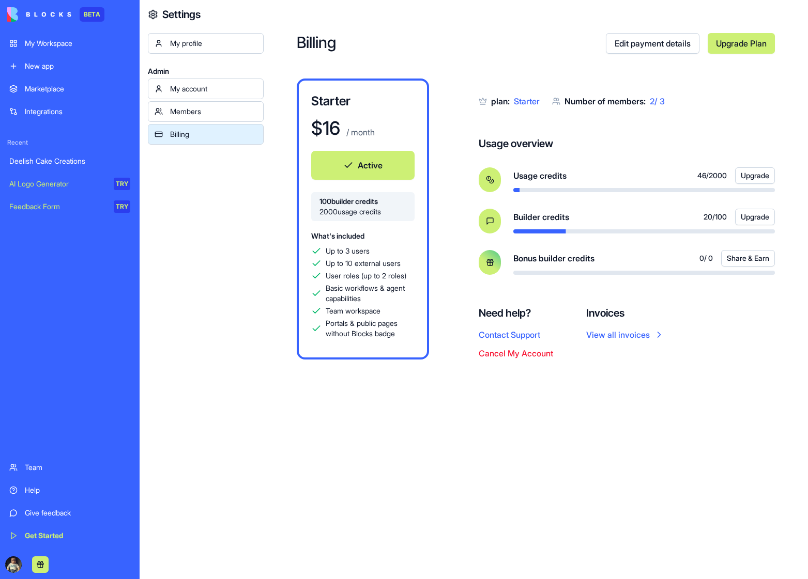
click at [202, 212] on div "My profile Admin My account Members Billing" at bounding box center [206, 322] width 116 height 579
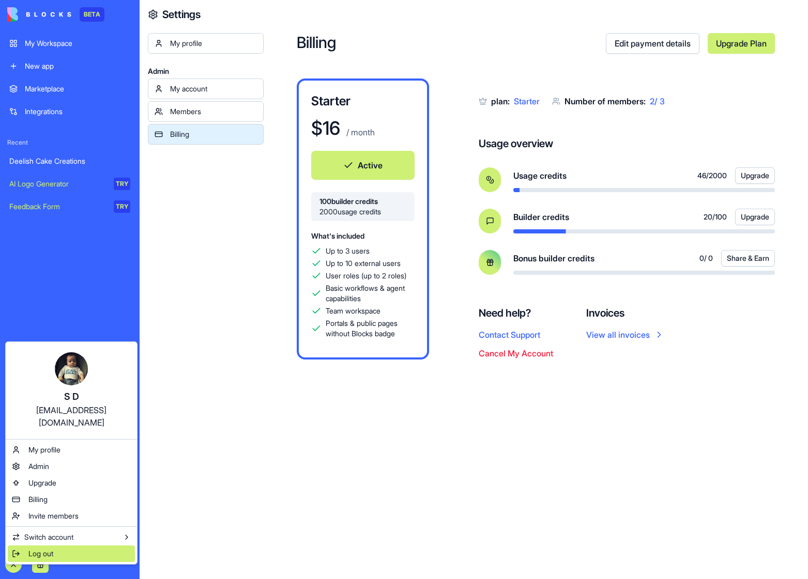
click at [57, 546] on div "Log out" at bounding box center [71, 554] width 127 height 17
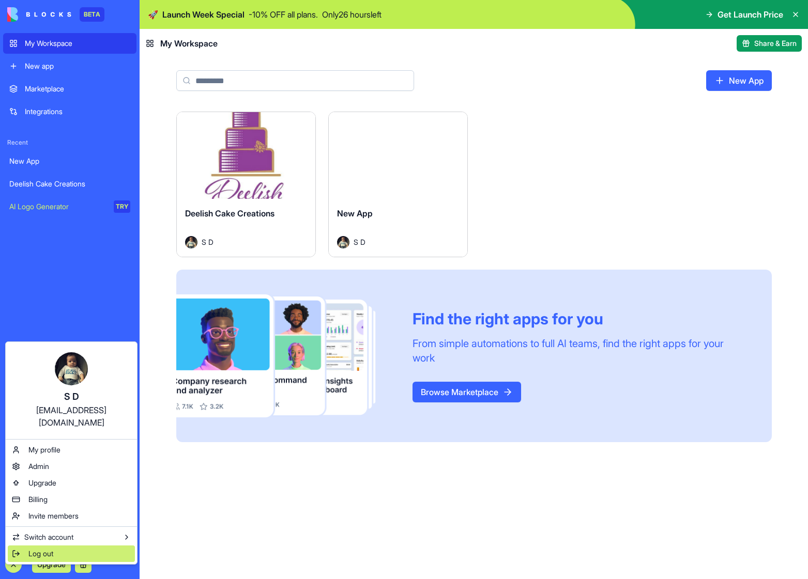
click at [41, 549] on span "Log out" at bounding box center [40, 554] width 25 height 10
